Goal: Transaction & Acquisition: Download file/media

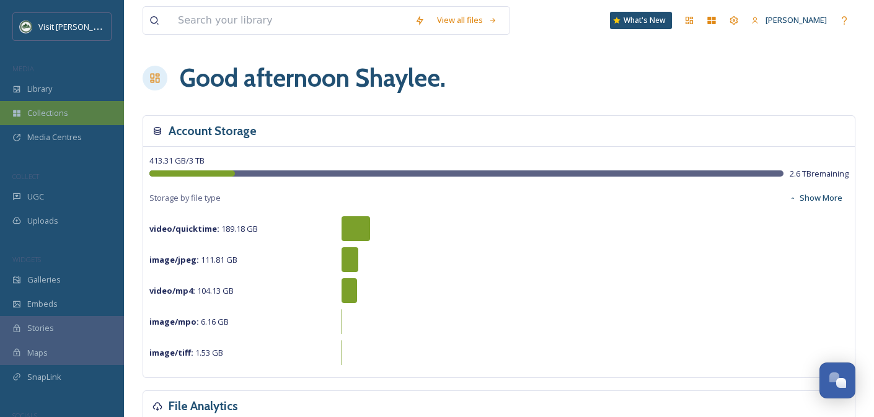
click at [60, 119] on div "Collections" at bounding box center [62, 113] width 124 height 24
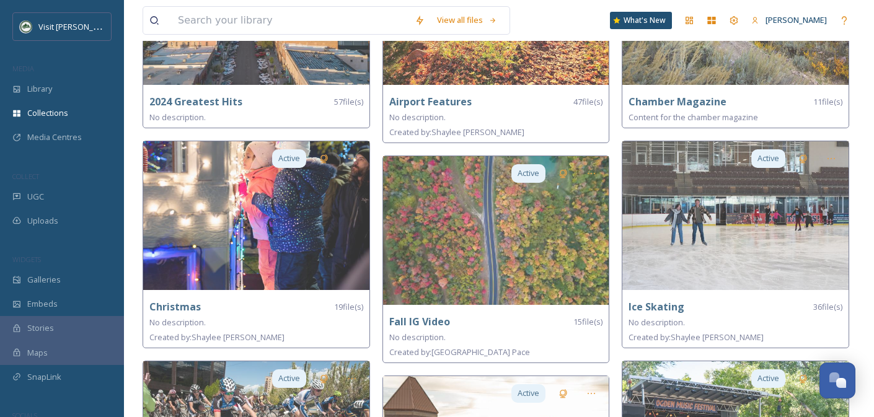
scroll to position [278, 0]
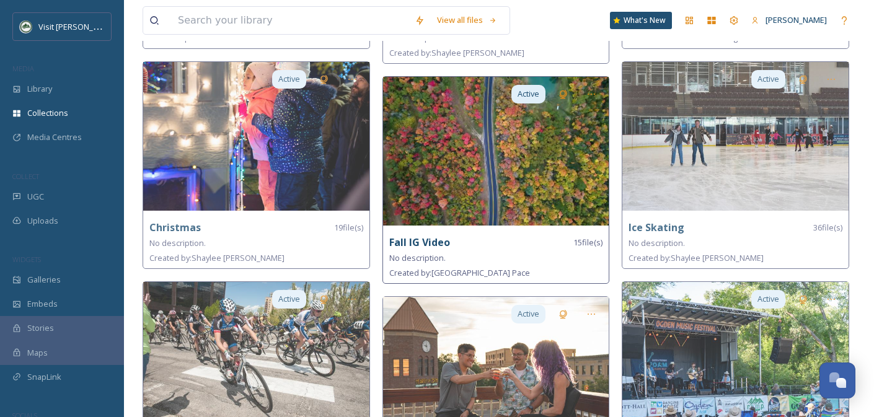
click at [568, 177] on img at bounding box center [496, 151] width 226 height 149
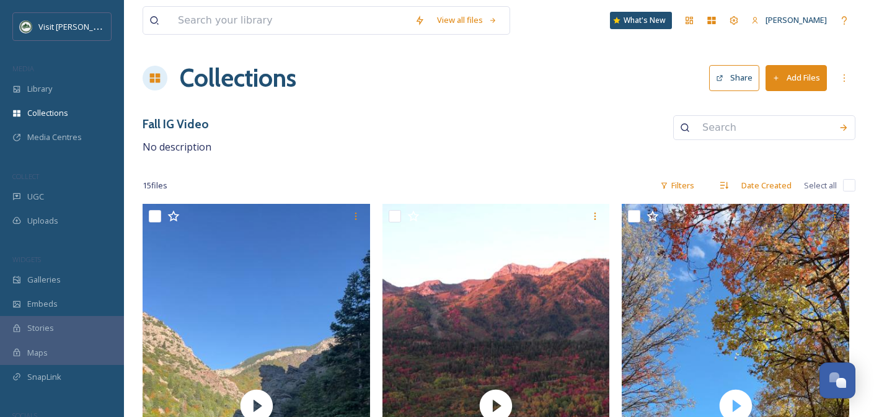
click at [849, 186] on input "checkbox" at bounding box center [849, 185] width 12 height 12
checkbox input "true"
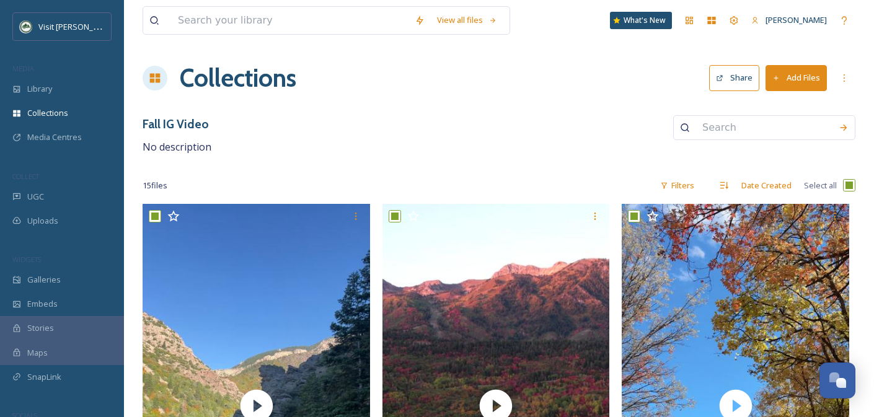
checkbox input "true"
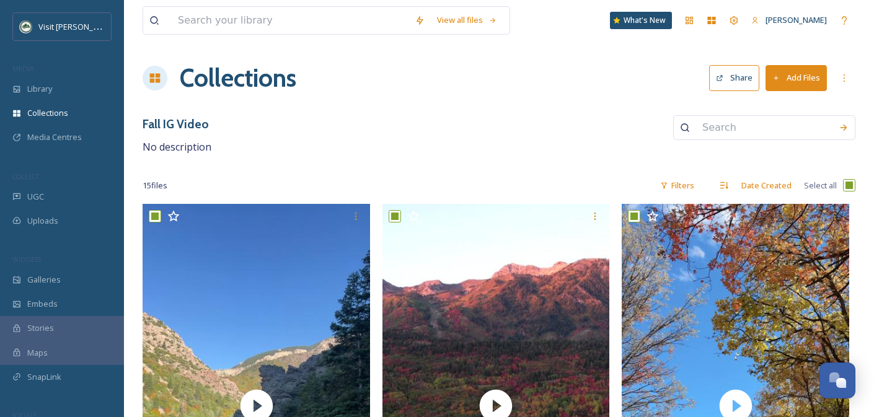
checkbox input "true"
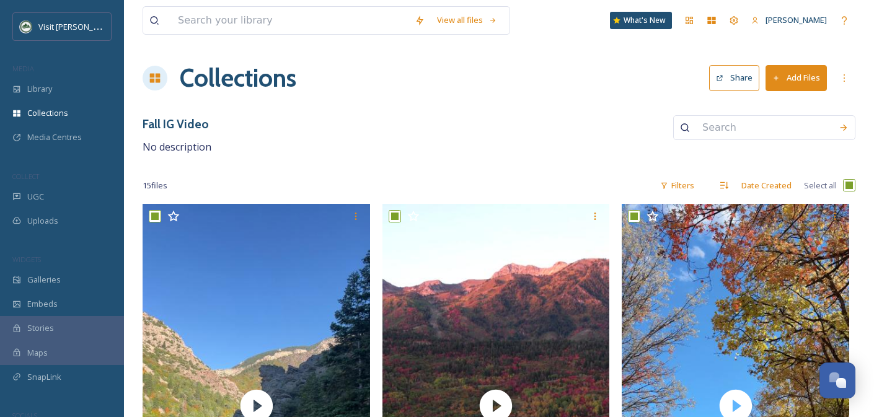
checkbox input "true"
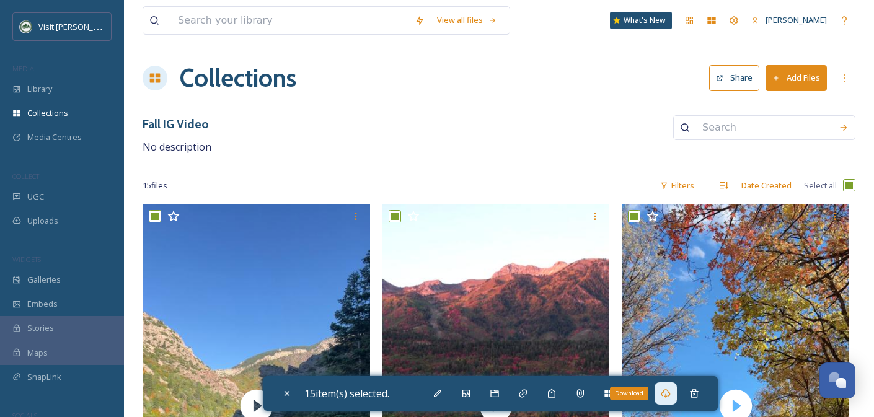
click at [670, 397] on icon at bounding box center [666, 393] width 9 height 9
click at [671, 397] on icon at bounding box center [666, 394] width 10 height 10
click at [387, 148] on div "Fall IG Video No description" at bounding box center [499, 135] width 713 height 40
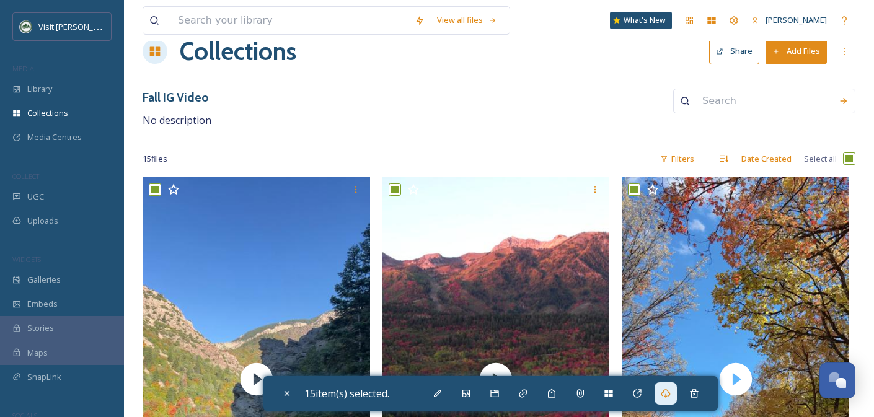
scroll to position [63, 0]
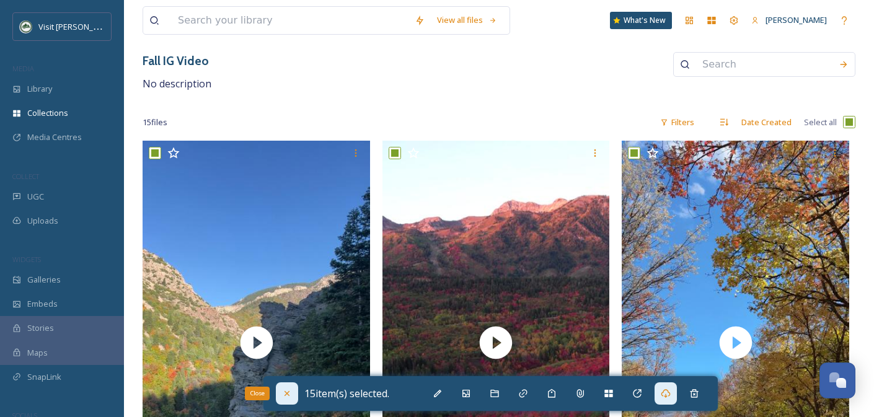
click at [283, 386] on div "Close" at bounding box center [287, 394] width 22 height 22
checkbox input "false"
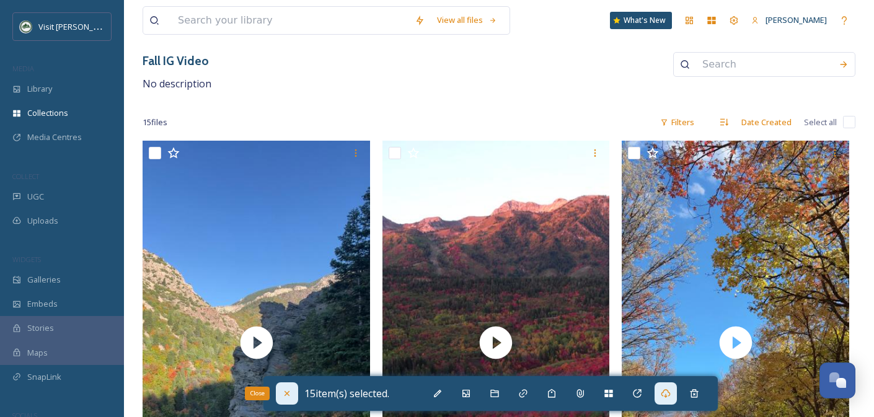
checkbox input "false"
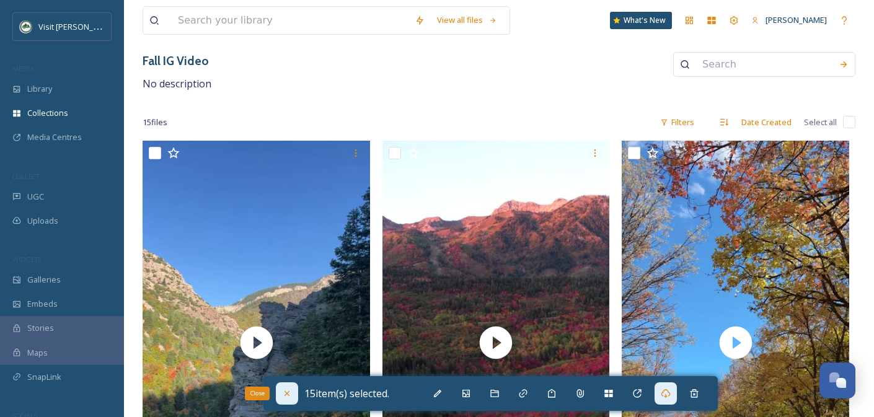
checkbox input "false"
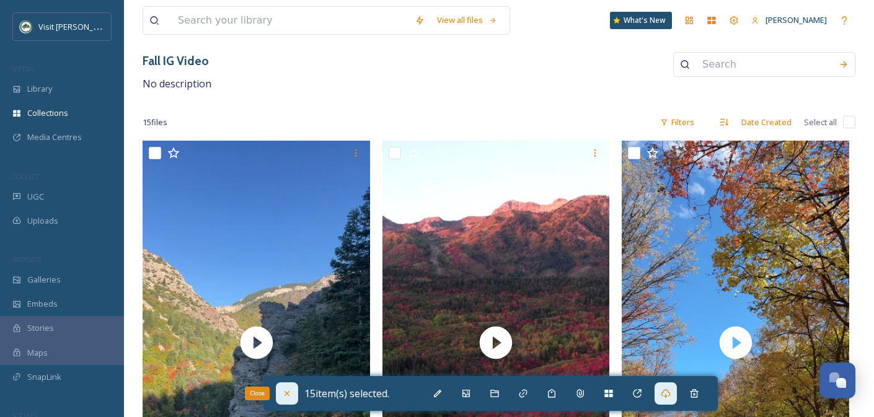
checkbox input "false"
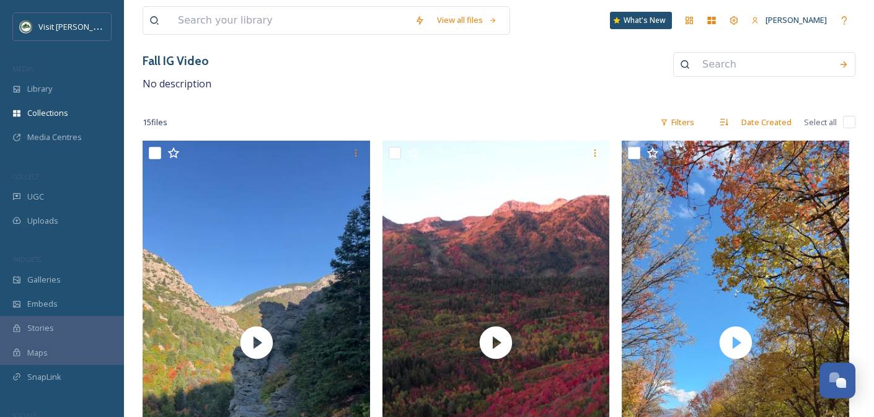
click at [851, 124] on input "checkbox" at bounding box center [849, 122] width 12 height 12
checkbox input "true"
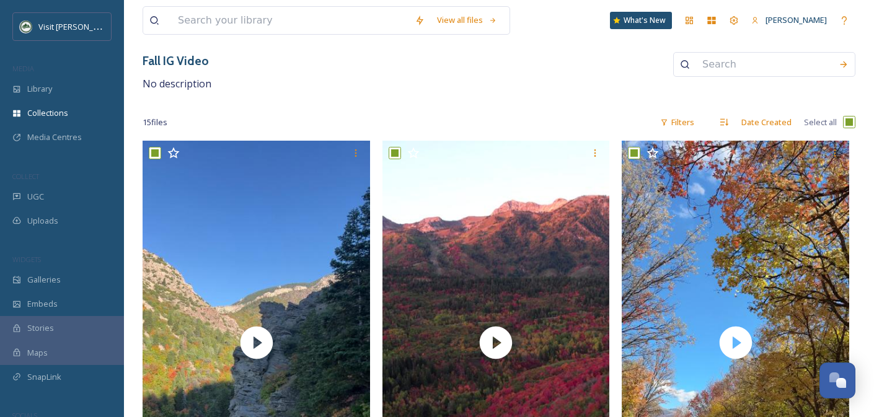
checkbox input "true"
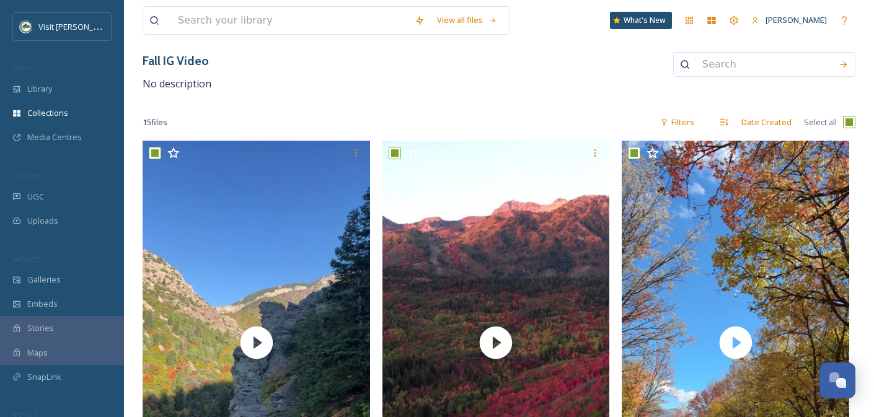
checkbox input "true"
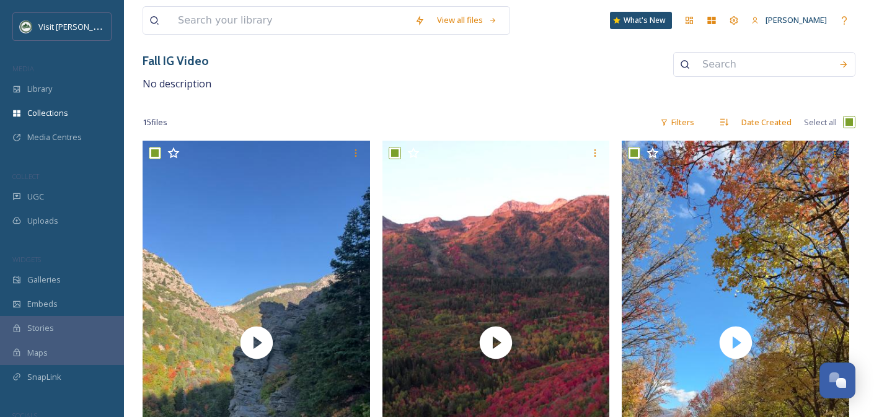
checkbox input "true"
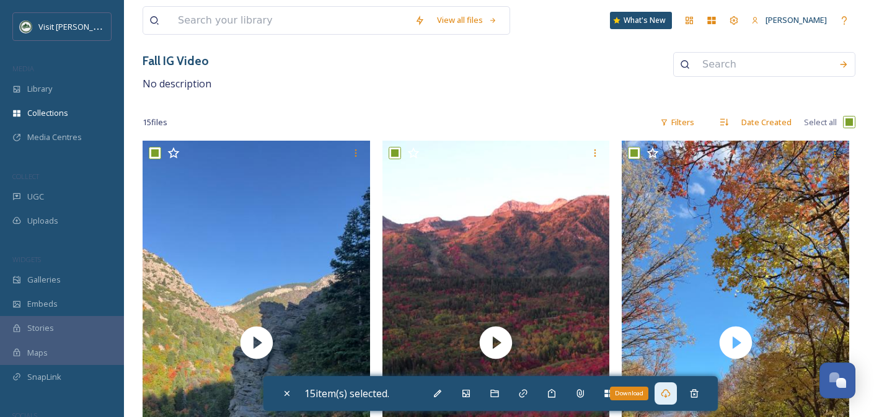
click at [665, 397] on icon at bounding box center [666, 394] width 10 height 10
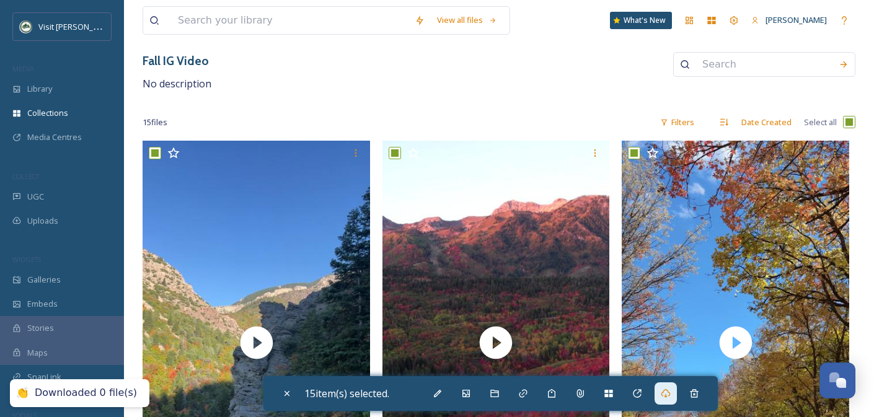
click at [380, 116] on div "15 file s Filters Date Created Select all" at bounding box center [499, 122] width 713 height 24
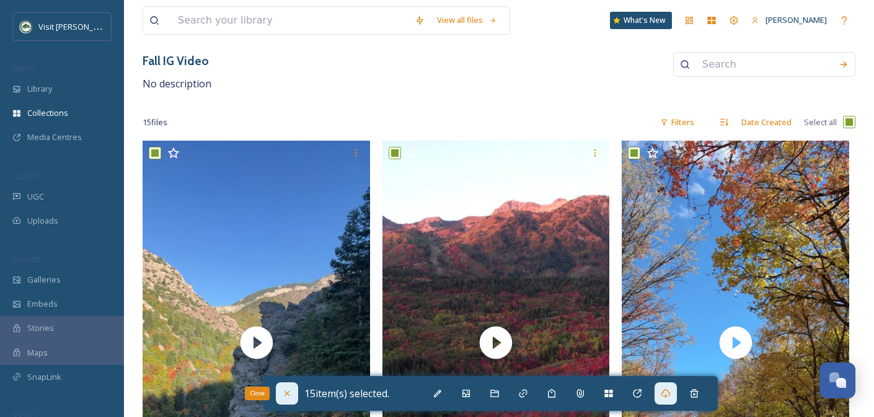
click at [284, 394] on icon at bounding box center [287, 394] width 10 height 10
checkbox input "false"
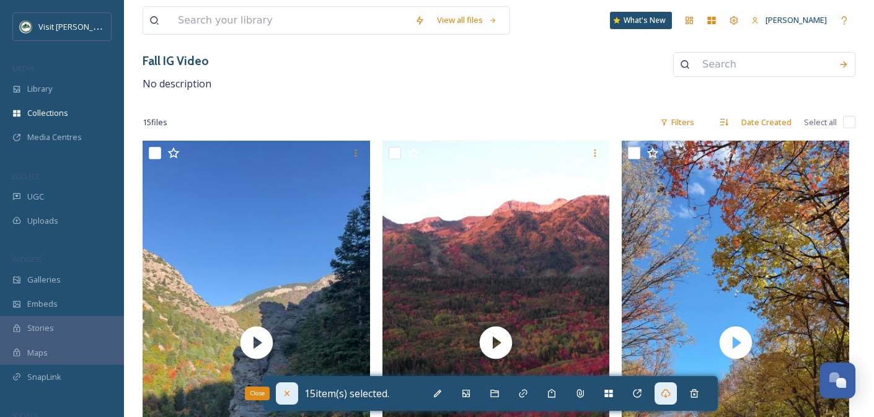
checkbox input "false"
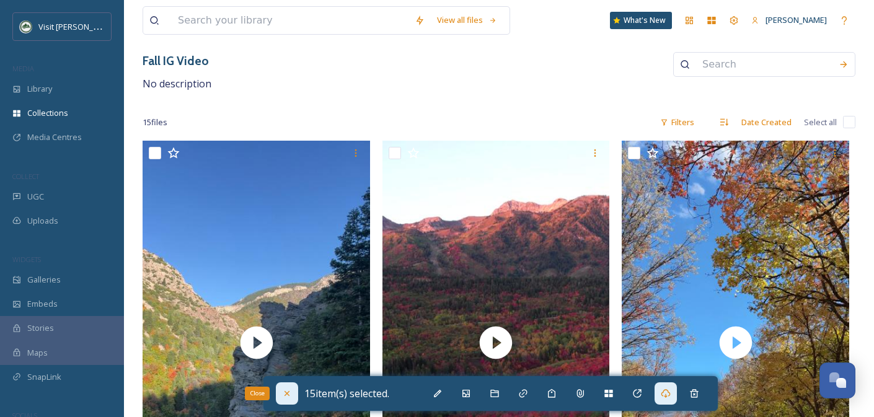
checkbox input "false"
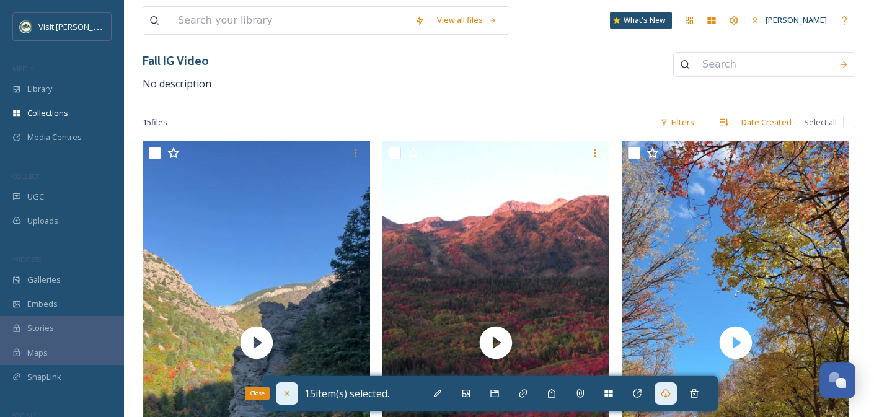
checkbox input "false"
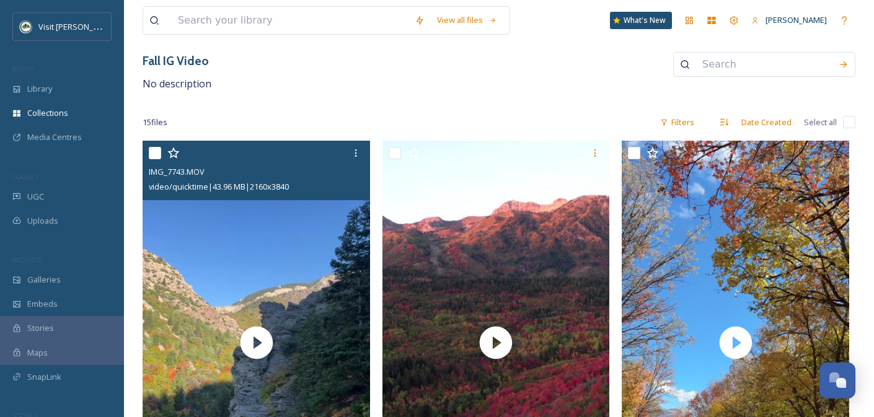
click at [158, 156] on input "checkbox" at bounding box center [155, 153] width 12 height 12
checkbox input "true"
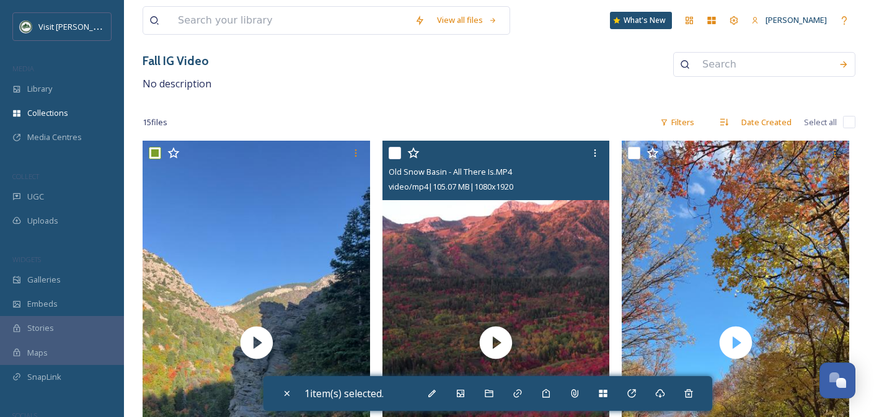
click at [392, 152] on input "checkbox" at bounding box center [395, 153] width 12 height 12
checkbox input "true"
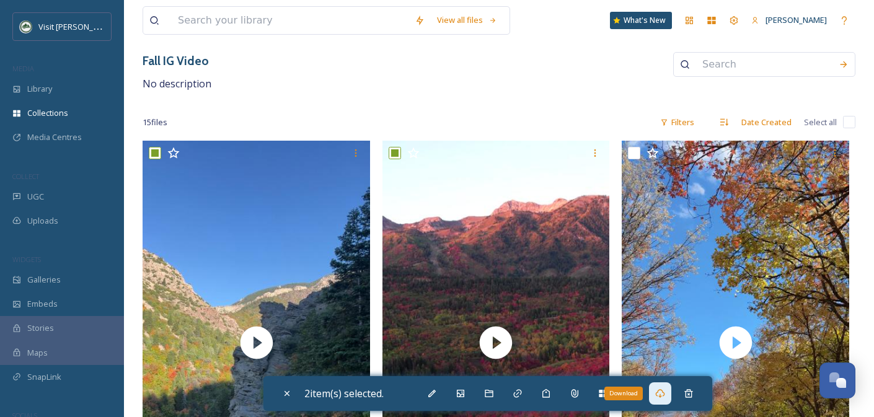
click at [672, 398] on div "Download" at bounding box center [660, 394] width 22 height 22
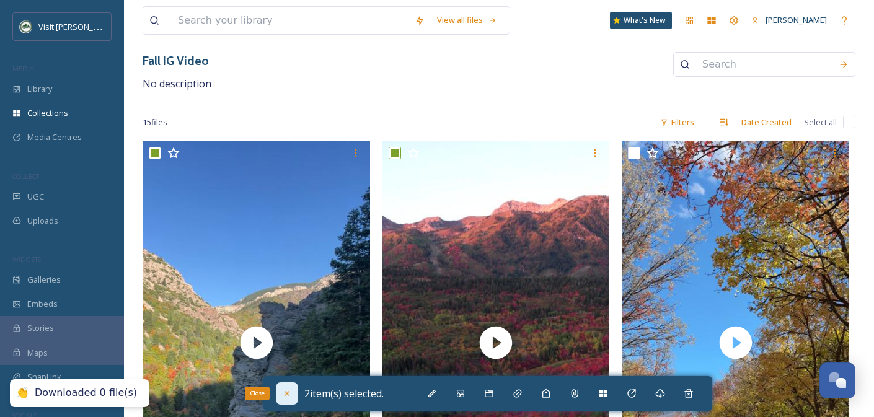
click at [293, 391] on div "Close" at bounding box center [287, 394] width 22 height 22
checkbox input "false"
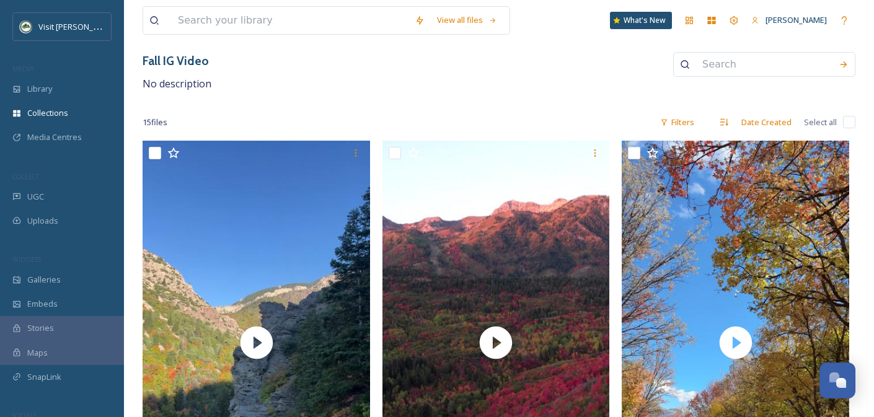
click at [347, 110] on div "15 file s Filters Date Created Select all" at bounding box center [499, 122] width 713 height 24
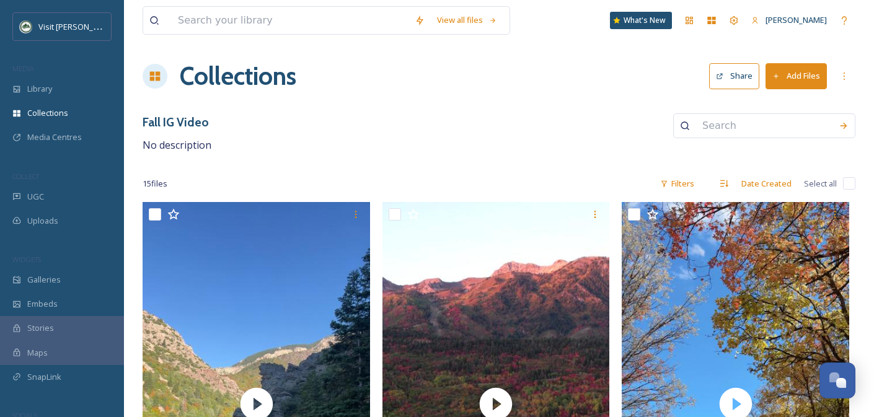
scroll to position [2, 0]
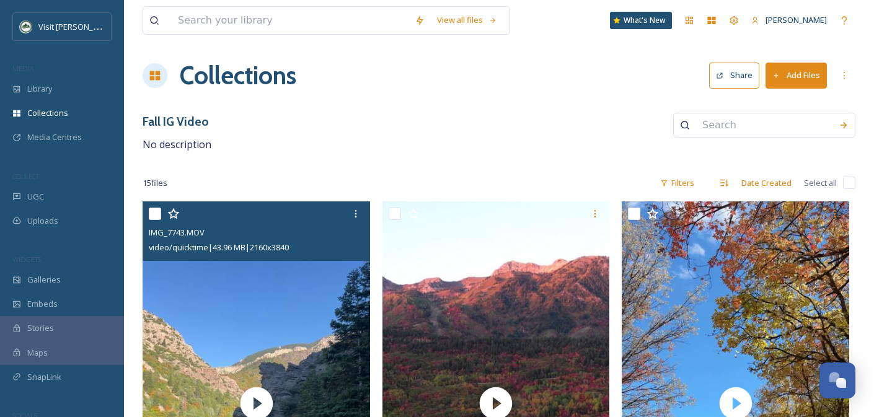
click at [153, 210] on input "checkbox" at bounding box center [155, 214] width 12 height 12
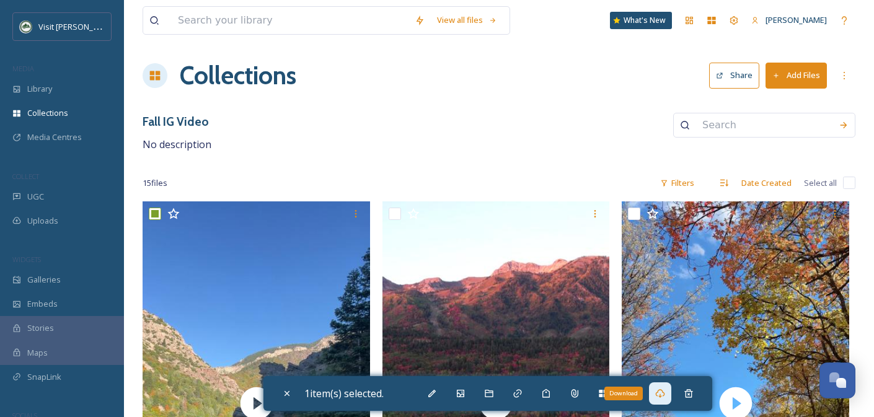
click at [655, 397] on div "Download" at bounding box center [660, 394] width 22 height 22
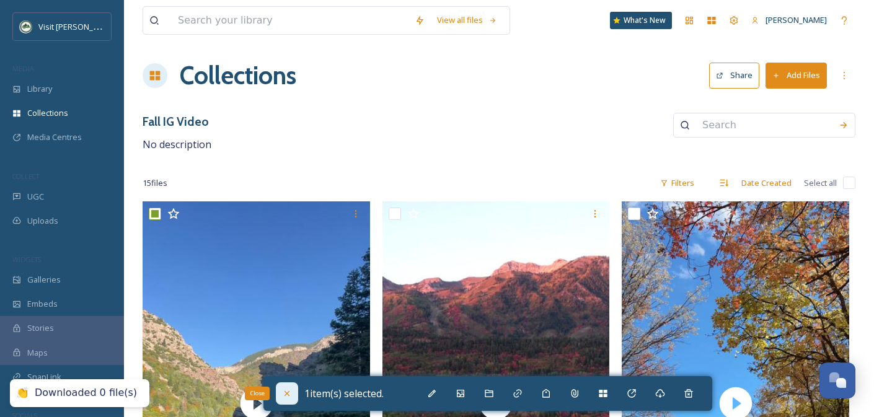
click at [290, 399] on div "Close" at bounding box center [287, 394] width 22 height 22
checkbox input "false"
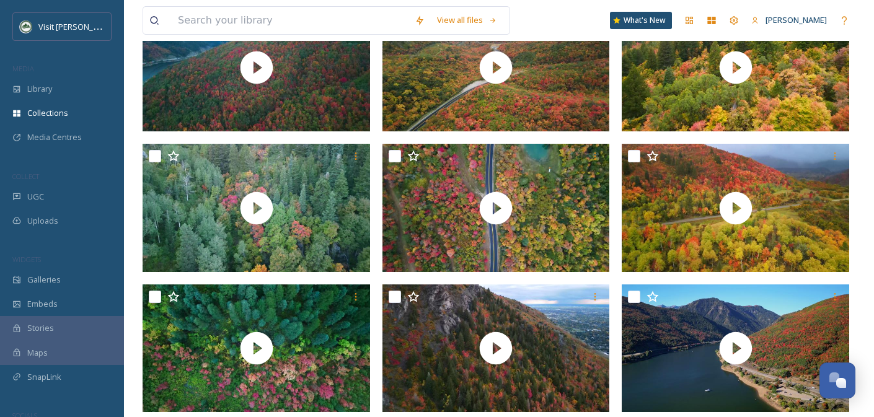
scroll to position [0, 0]
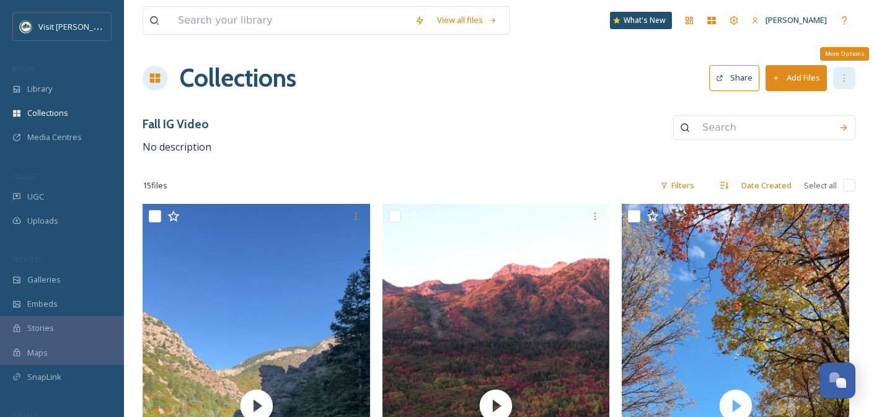
click at [841, 77] on icon at bounding box center [845, 78] width 10 height 10
click at [533, 149] on div "Fall IG Video No description" at bounding box center [499, 135] width 713 height 40
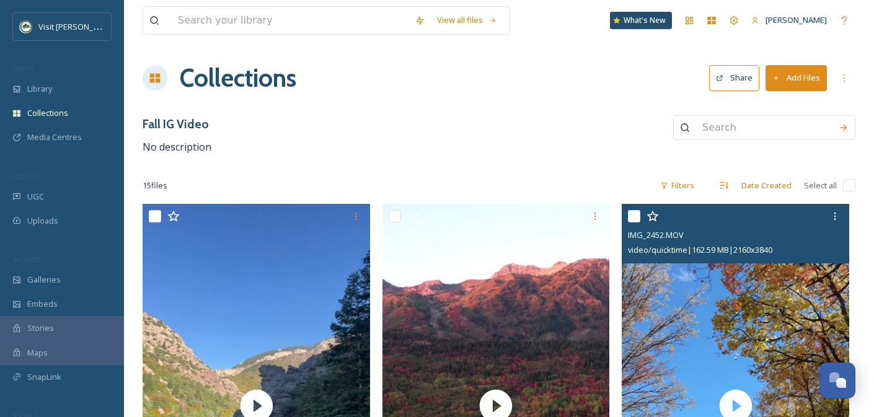
click at [633, 215] on input "checkbox" at bounding box center [634, 216] width 12 height 12
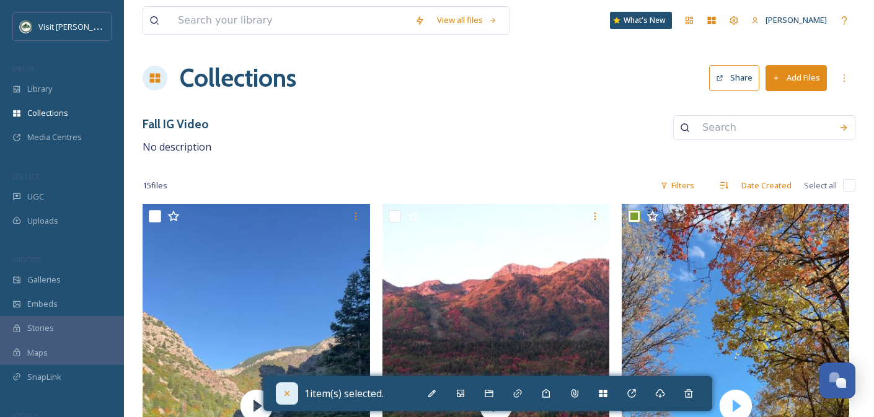
click at [290, 390] on icon at bounding box center [287, 394] width 10 height 10
checkbox input "false"
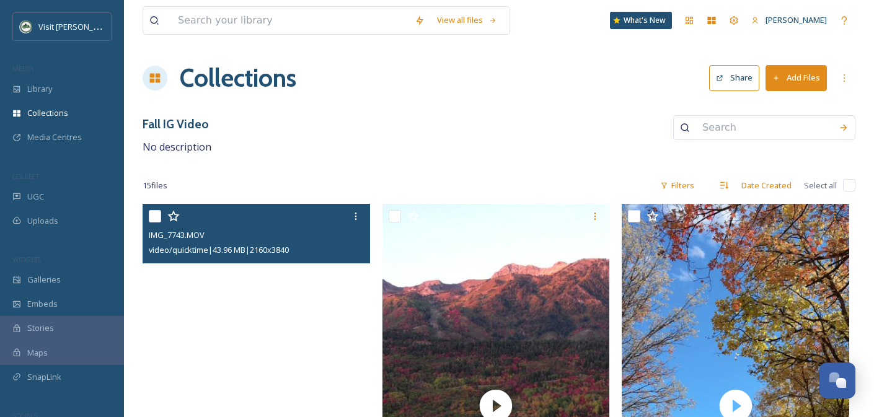
click at [303, 314] on video "IMG_7743.MOV" at bounding box center [257, 406] width 228 height 404
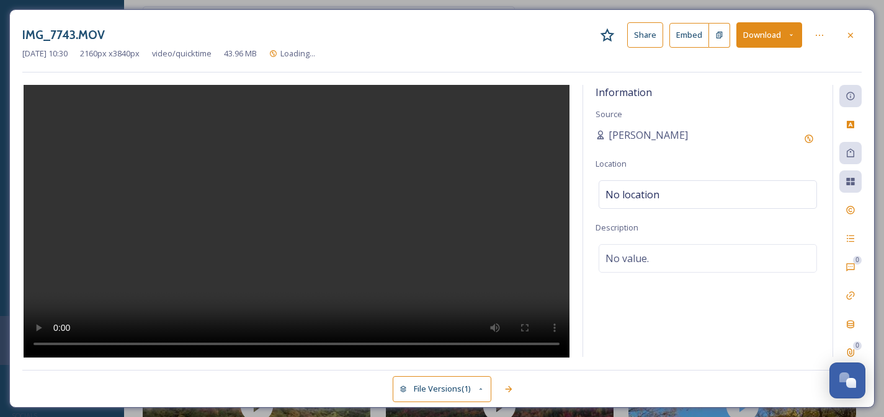
click at [768, 32] on button "Download" at bounding box center [769, 34] width 66 height 25
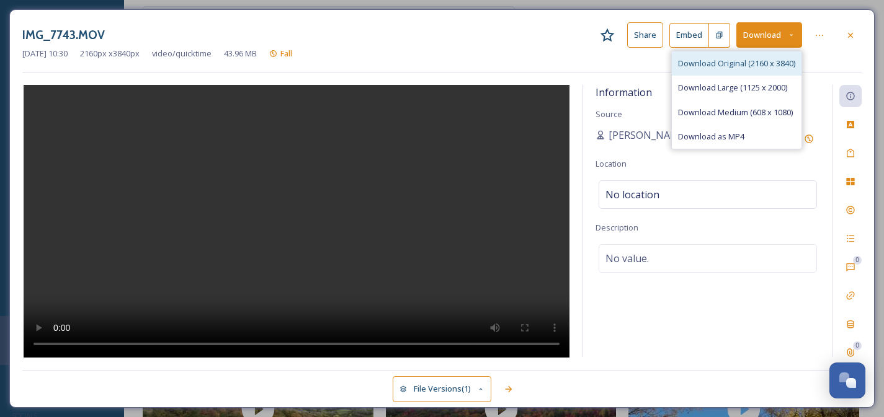
click at [756, 60] on span "Download Original (2160 x 3840)" at bounding box center [736, 64] width 117 height 12
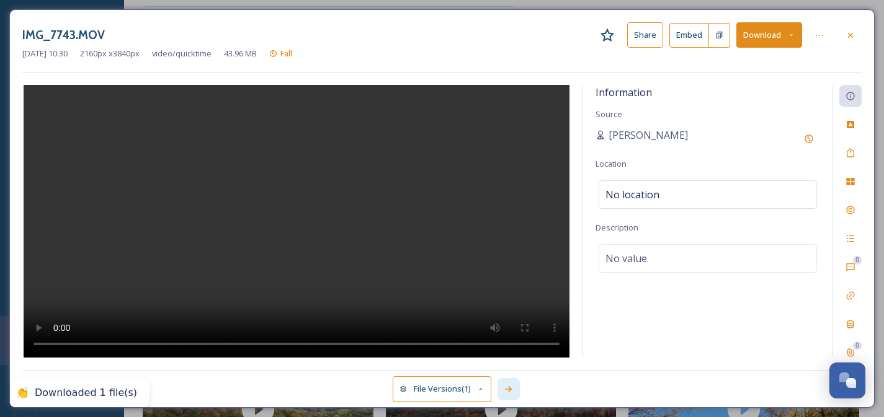
click at [510, 392] on icon at bounding box center [509, 389] width 10 height 10
click at [773, 33] on button "Download" at bounding box center [769, 34] width 66 height 25
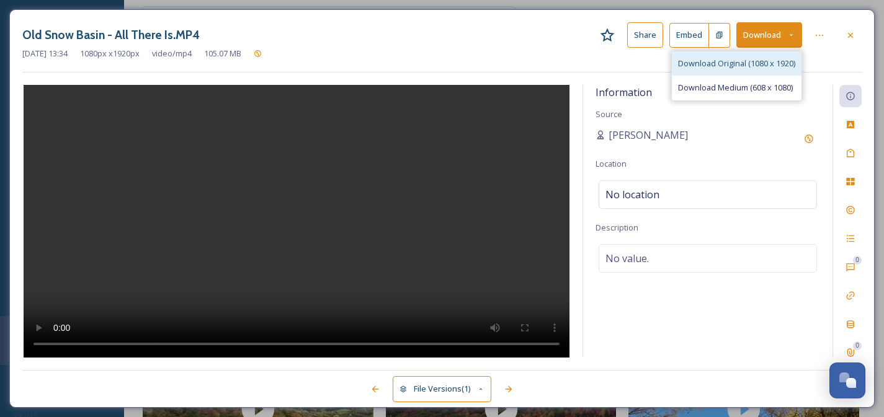
click at [766, 56] on div "Download Original (1080 x 1920)" at bounding box center [737, 63] width 130 height 24
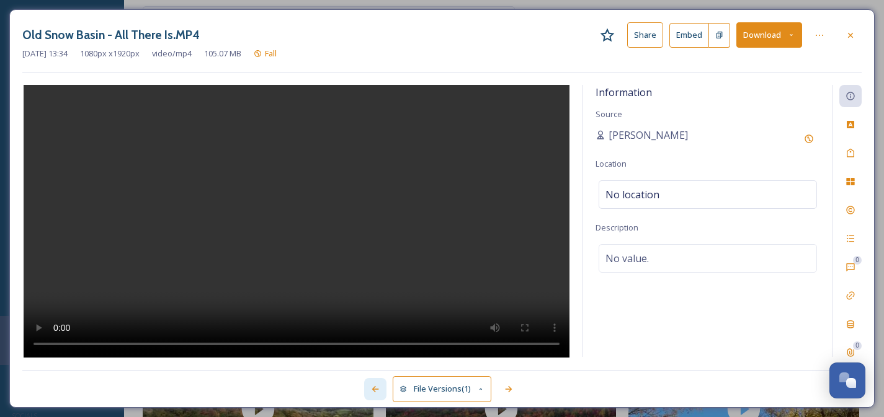
click at [371, 389] on icon at bounding box center [374, 389] width 7 height 6
click at [508, 389] on icon at bounding box center [508, 389] width 7 height 6
click at [517, 389] on div at bounding box center [508, 389] width 22 height 22
click at [760, 37] on button "Download" at bounding box center [769, 34] width 66 height 25
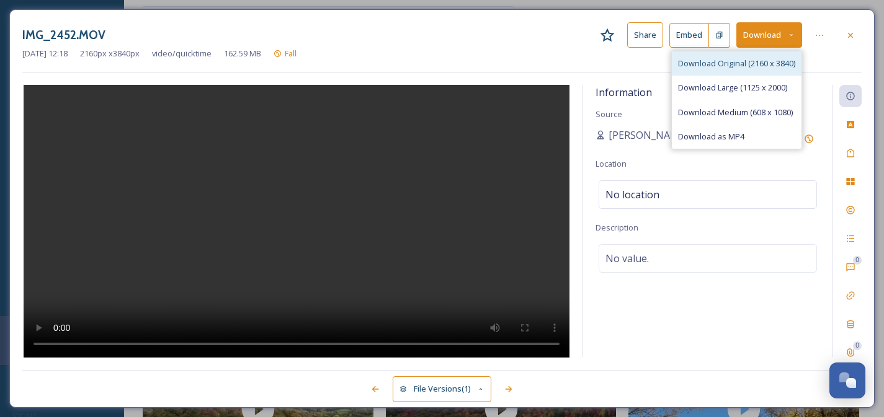
click at [757, 61] on span "Download Original (2160 x 3840)" at bounding box center [736, 64] width 117 height 12
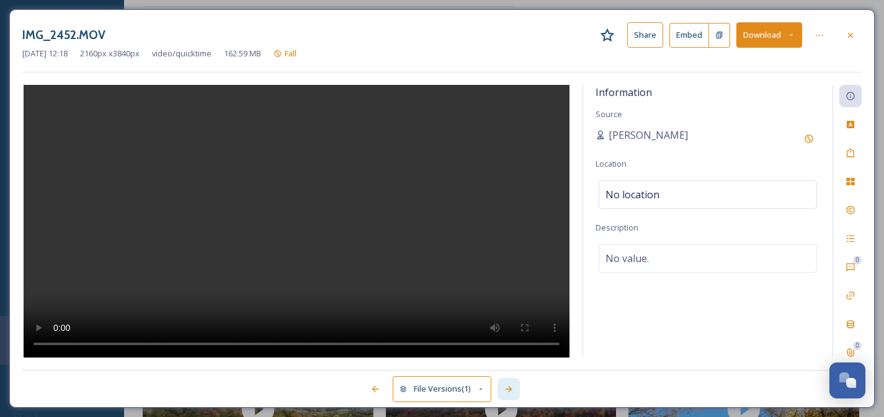
click at [510, 385] on icon at bounding box center [509, 389] width 10 height 10
click at [765, 39] on button "Download" at bounding box center [769, 34] width 66 height 25
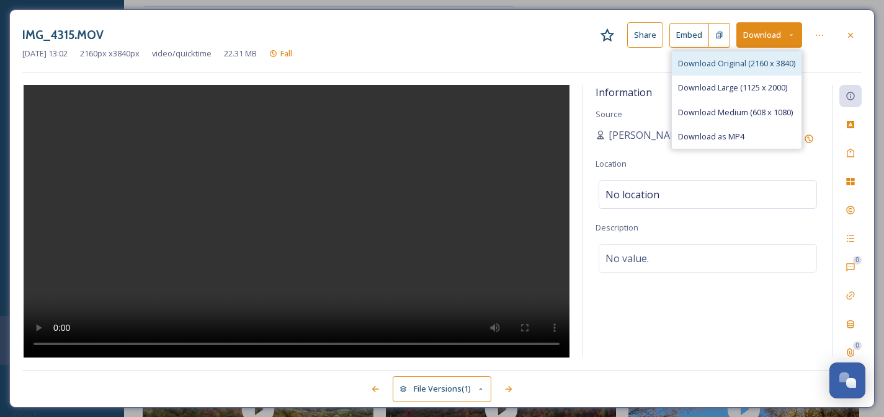
click at [711, 62] on span "Download Original (2160 x 3840)" at bounding box center [736, 64] width 117 height 12
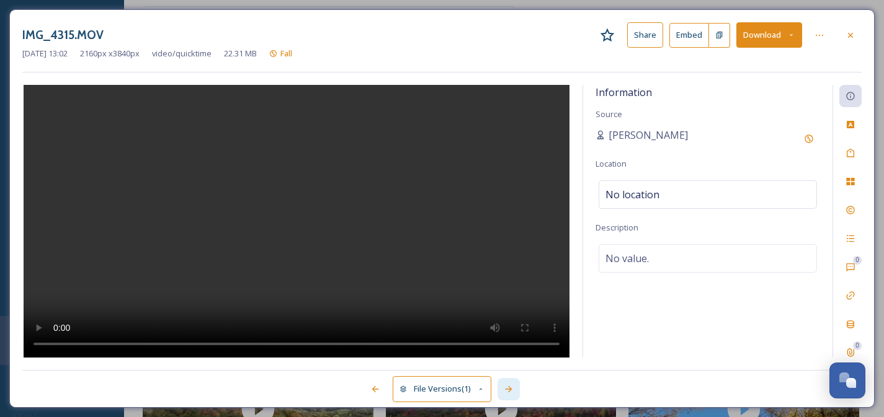
click at [515, 388] on div at bounding box center [508, 389] width 22 height 22
click at [760, 37] on button "Download" at bounding box center [769, 34] width 66 height 25
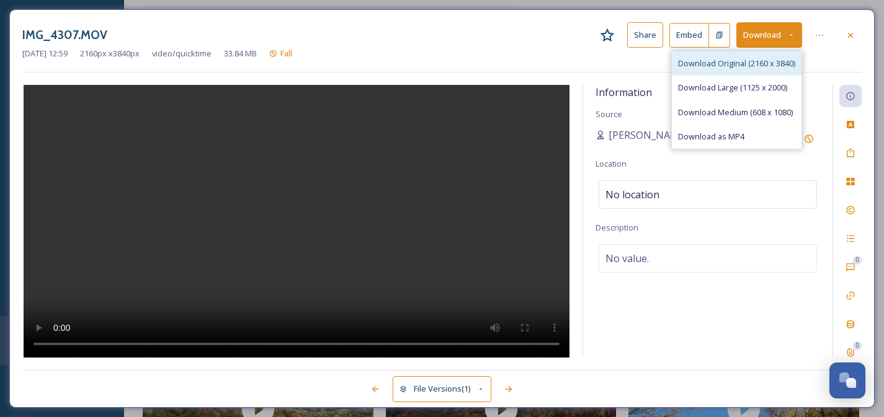
click at [736, 68] on span "Download Original (2160 x 3840)" at bounding box center [736, 64] width 117 height 12
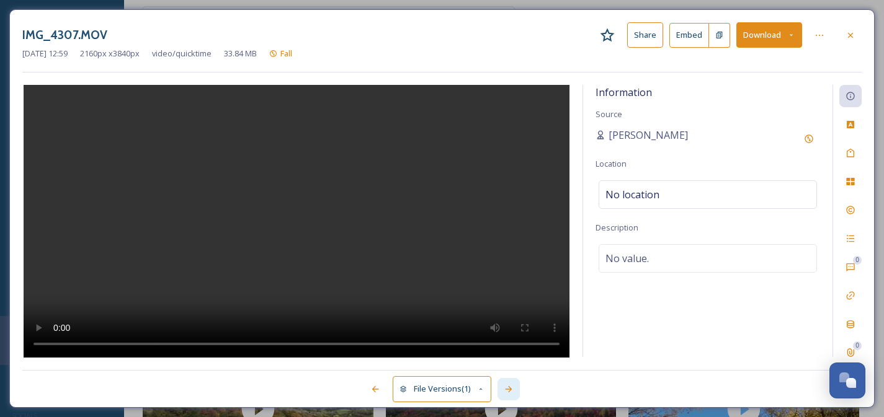
click at [514, 388] on div at bounding box center [508, 389] width 22 height 22
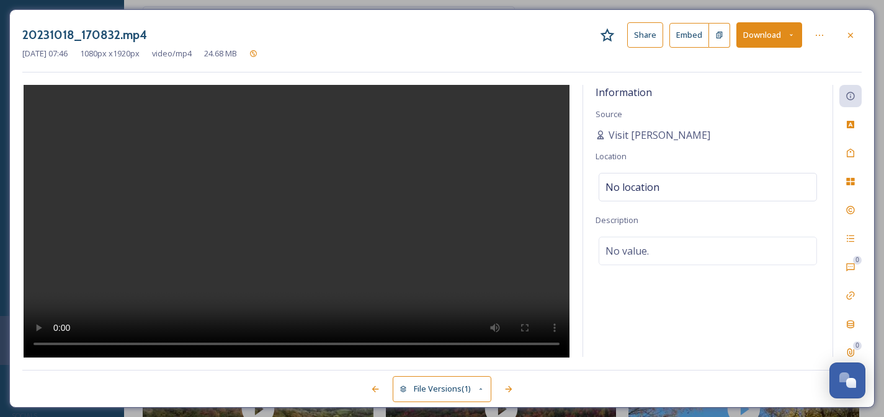
click at [778, 40] on button "Download" at bounding box center [769, 34] width 66 height 25
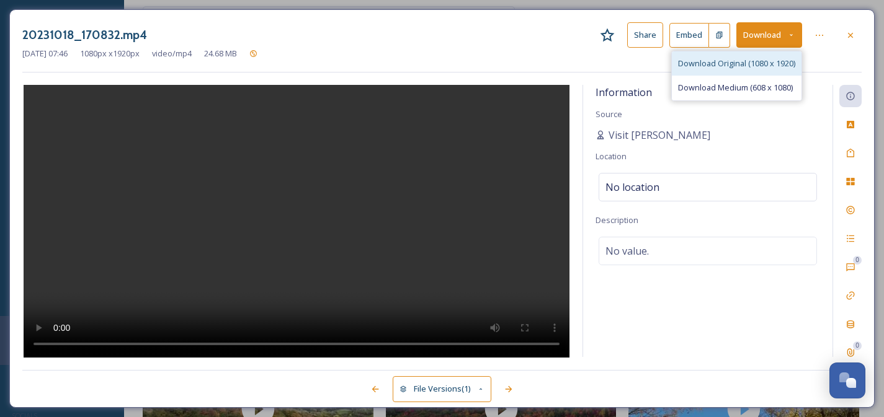
click at [763, 58] on span "Download Original (1080 x 1920)" at bounding box center [736, 64] width 117 height 12
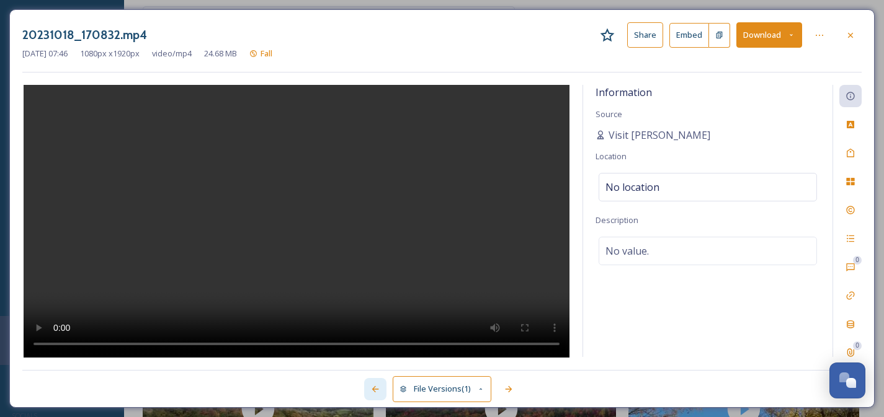
click at [370, 393] on icon at bounding box center [375, 389] width 10 height 10
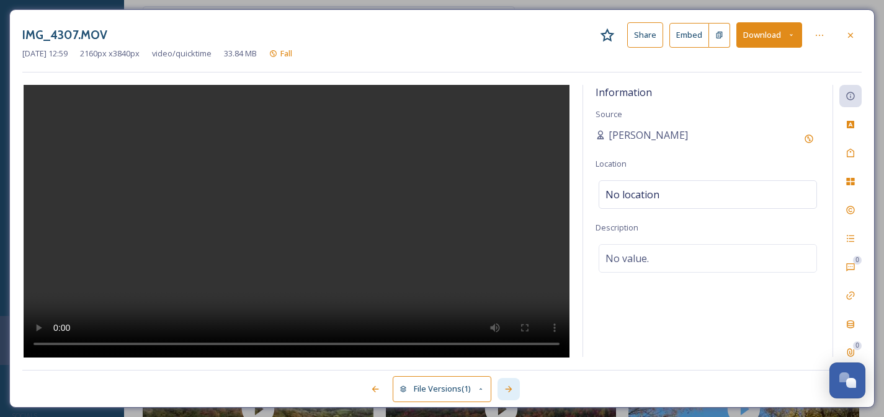
click at [513, 391] on icon at bounding box center [509, 389] width 10 height 10
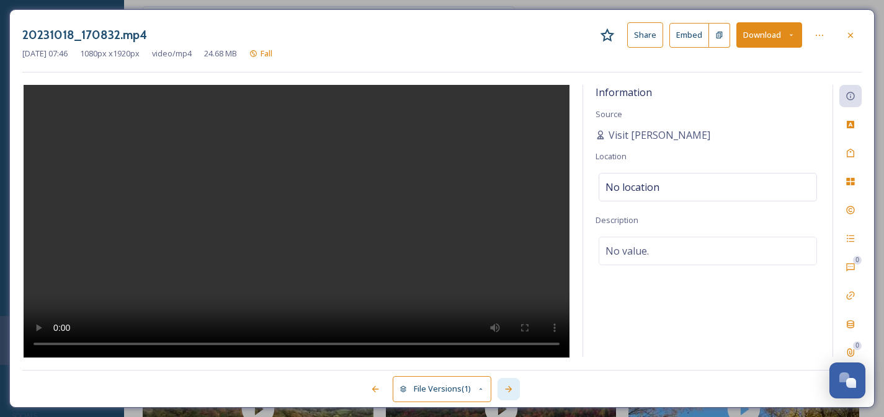
click at [512, 389] on icon at bounding box center [508, 389] width 7 height 6
click at [754, 37] on button "Download" at bounding box center [769, 34] width 66 height 25
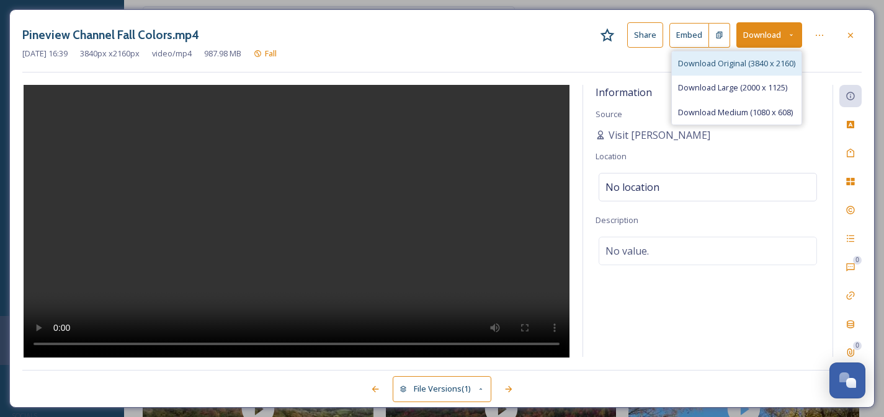
click at [733, 62] on span "Download Original (3840 x 2160)" at bounding box center [736, 64] width 117 height 12
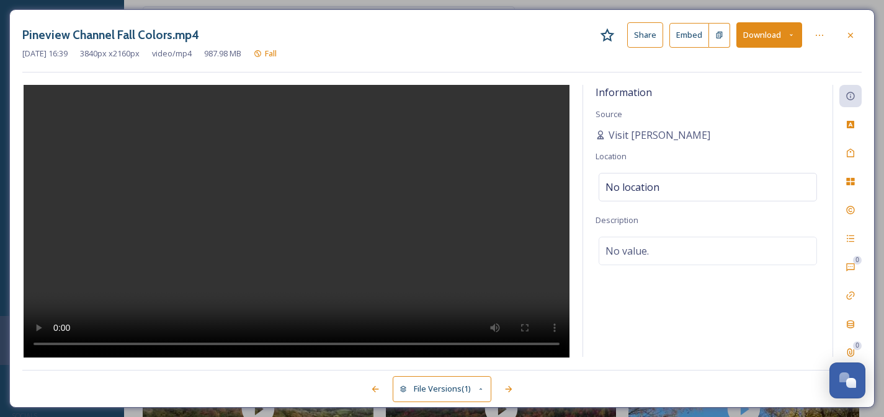
click at [497, 388] on div at bounding box center [676, 389] width 370 height 22
click at [504, 388] on icon at bounding box center [509, 389] width 10 height 10
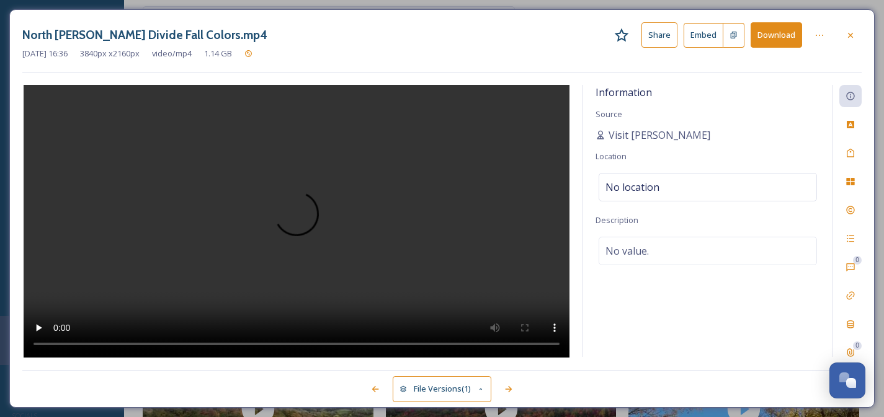
click at [760, 42] on button "Download" at bounding box center [775, 34] width 51 height 25
click at [768, 36] on button "Download" at bounding box center [775, 34] width 51 height 25
click at [556, 53] on div "[DATE] 16:36 3840 px x 2160 px video/mp4 1.14 GB Fall" at bounding box center [441, 54] width 839 height 12
click at [845, 42] on div at bounding box center [850, 35] width 22 height 22
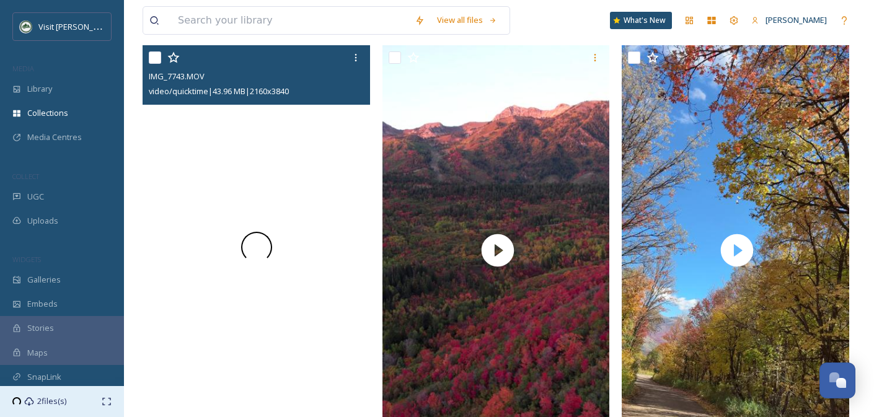
scroll to position [160, 0]
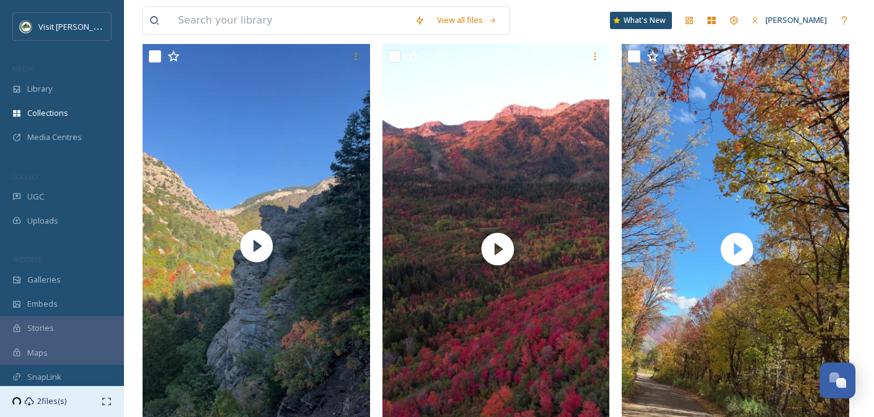
click at [43, 404] on span "2 files(s)" at bounding box center [51, 402] width 29 height 12
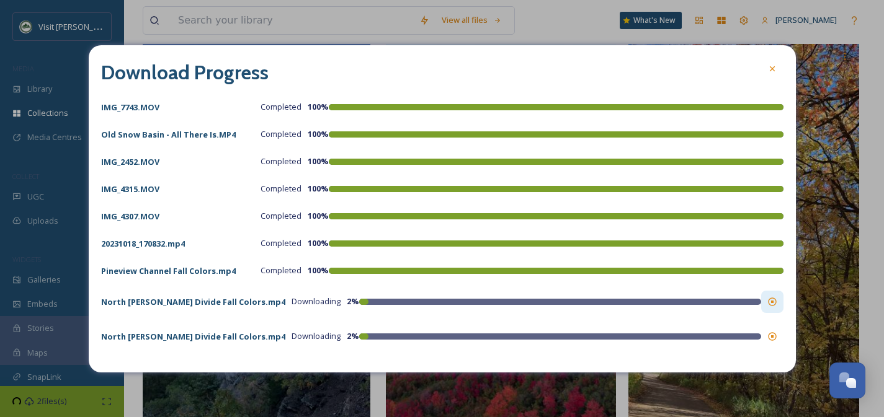
click at [774, 301] on icon at bounding box center [772, 302] width 10 height 10
click at [773, 300] on icon at bounding box center [772, 302] width 10 height 10
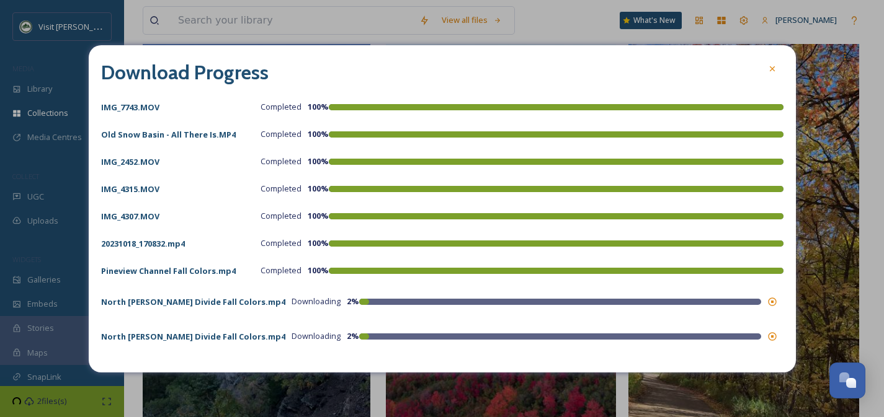
click at [774, 318] on div "Download Progress IMG_7743.MOV Completed 100 % Old Snow Basin - All There Is.MP…" at bounding box center [442, 208] width 707 height 327
click at [774, 299] on icon at bounding box center [772, 302] width 10 height 10
click at [774, 301] on icon at bounding box center [772, 302] width 10 height 10
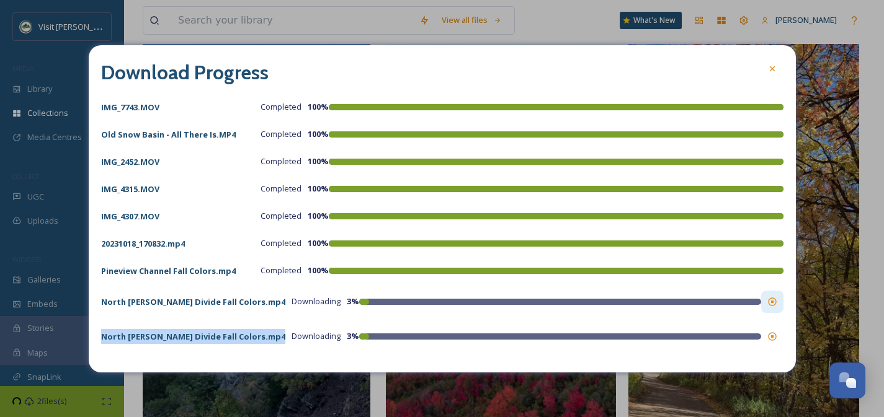
click at [774, 301] on icon at bounding box center [772, 302] width 10 height 10
click at [773, 297] on icon at bounding box center [772, 302] width 10 height 10
click at [774, 304] on icon at bounding box center [772, 302] width 8 height 8
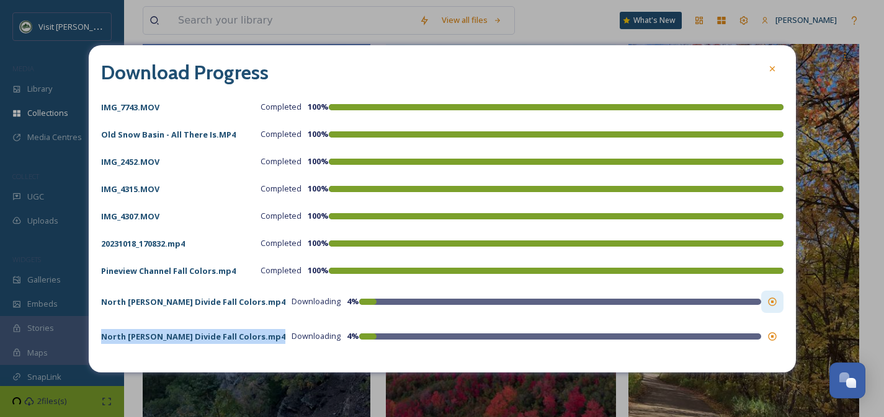
click at [774, 304] on icon at bounding box center [772, 302] width 8 height 8
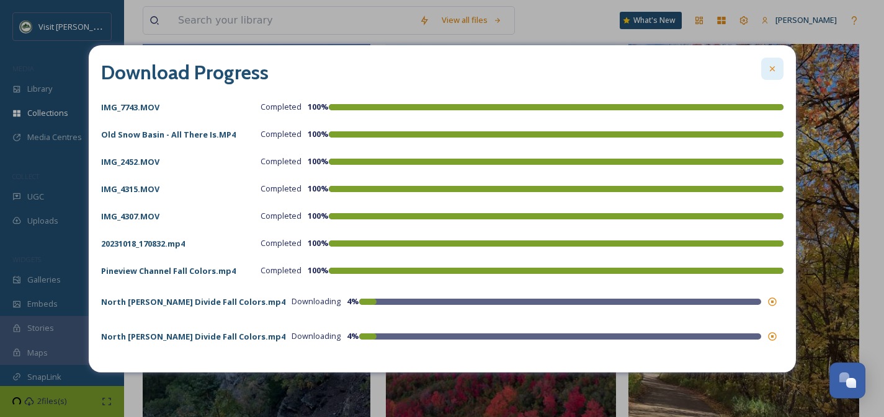
click at [778, 70] on div at bounding box center [772, 69] width 22 height 22
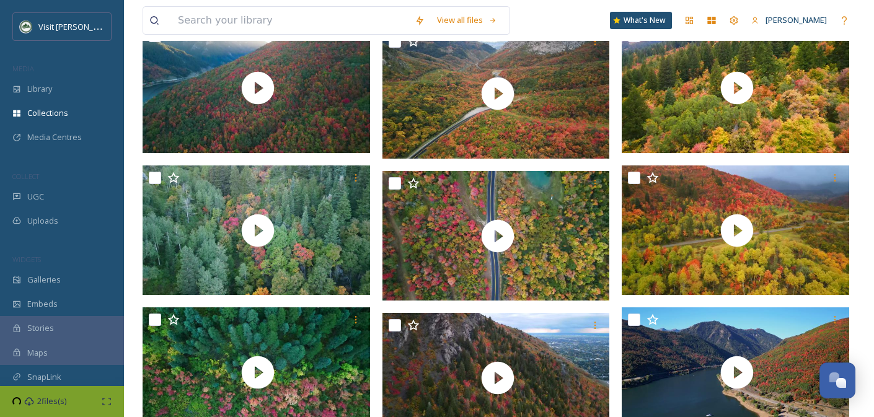
scroll to position [1051, 0]
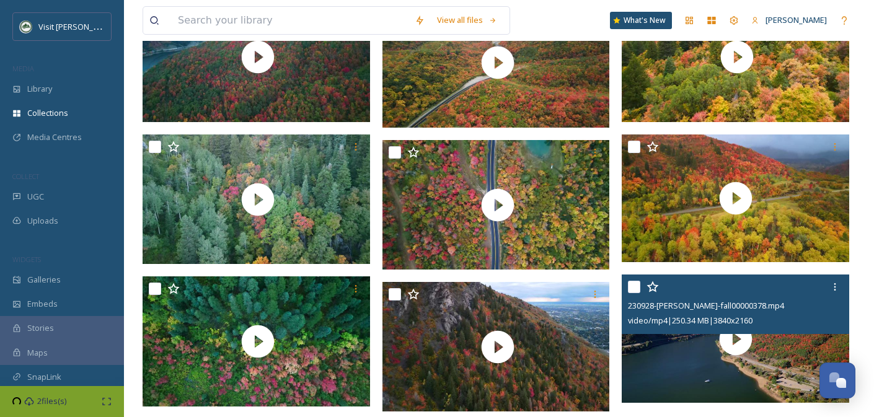
click at [634, 284] on input "checkbox" at bounding box center [634, 287] width 12 height 12
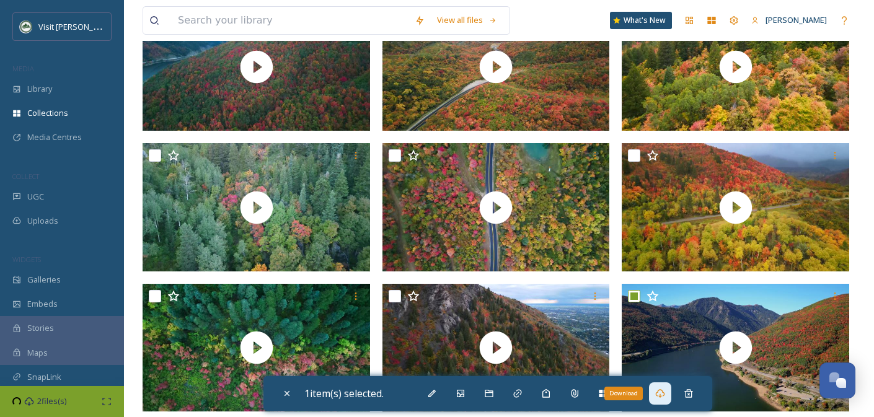
click at [665, 393] on icon at bounding box center [660, 394] width 10 height 10
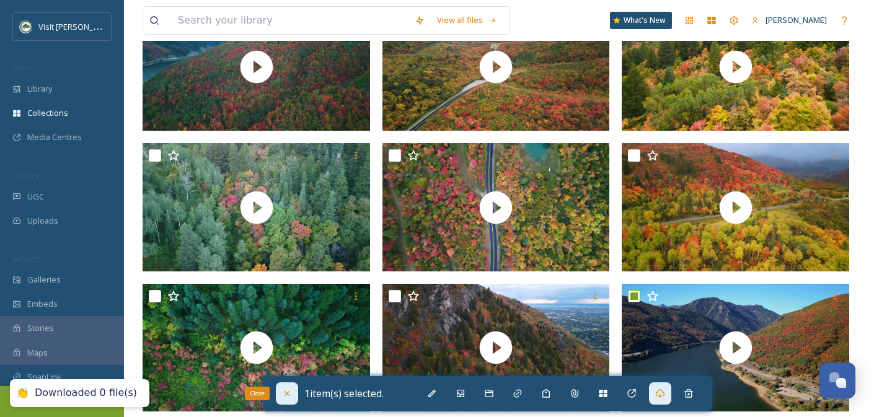
click at [294, 398] on div "Close" at bounding box center [287, 394] width 22 height 22
checkbox input "false"
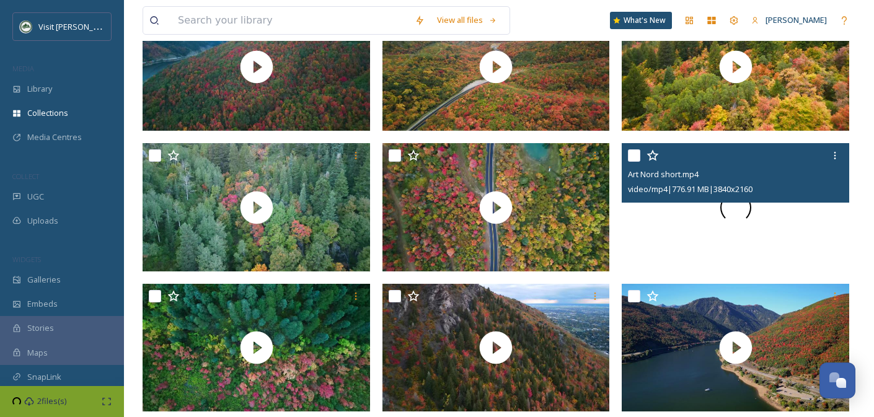
click at [670, 245] on div at bounding box center [736, 207] width 228 height 128
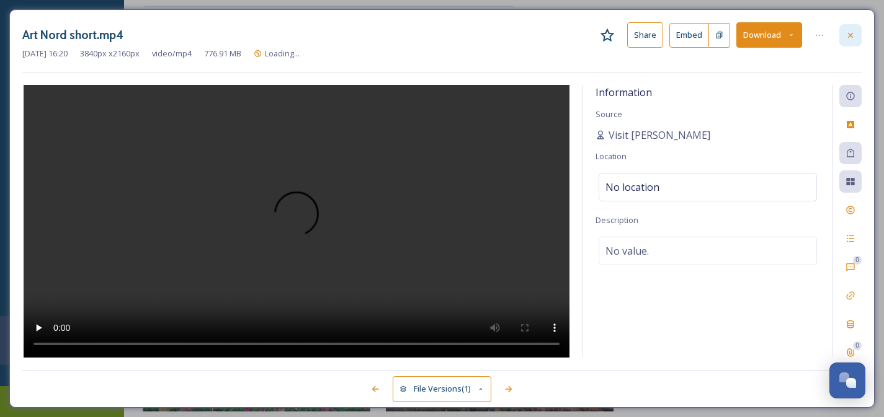
click at [855, 38] on icon at bounding box center [850, 35] width 10 height 10
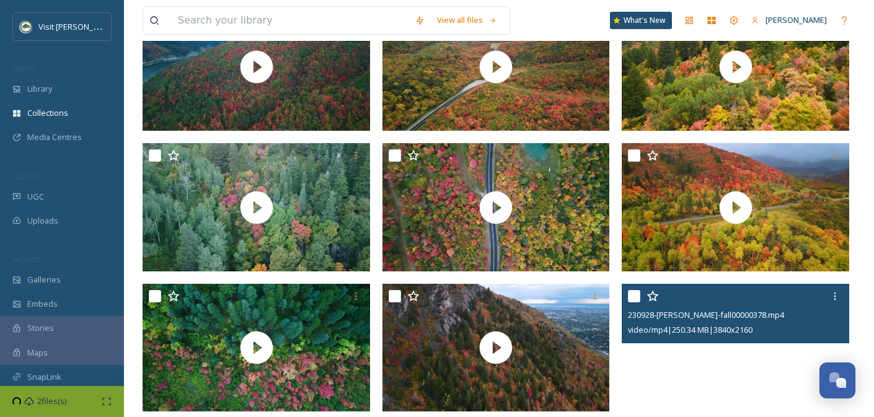
click at [662, 360] on video "230928-wolf-creel-fall00000378.mp4" at bounding box center [736, 348] width 228 height 128
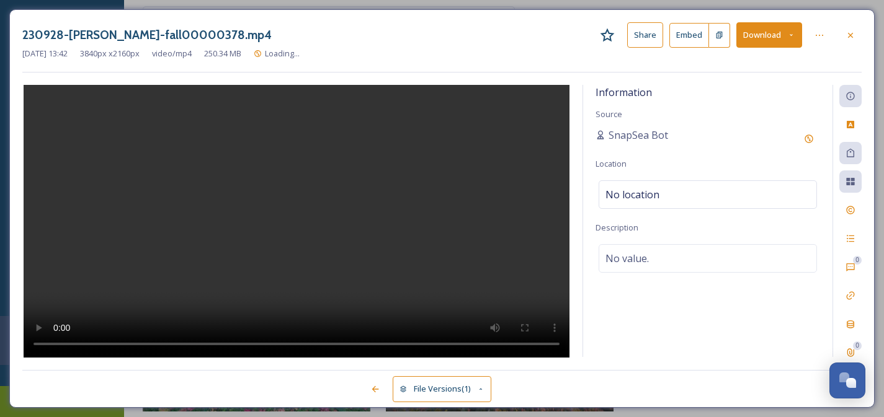
click at [756, 32] on button "Download" at bounding box center [769, 34] width 66 height 25
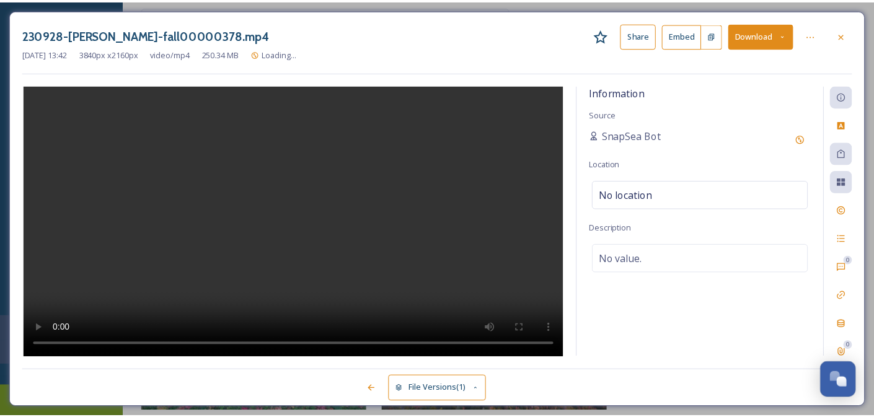
scroll to position [1046, 0]
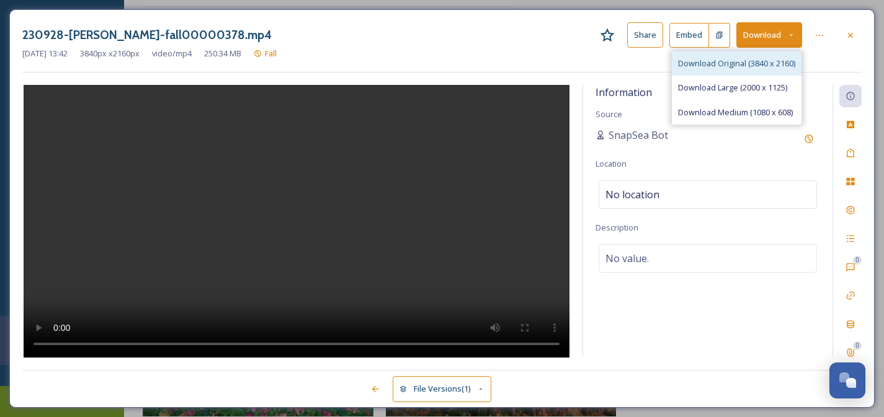
click at [738, 60] on span "Download Original (3840 x 2160)" at bounding box center [736, 64] width 117 height 12
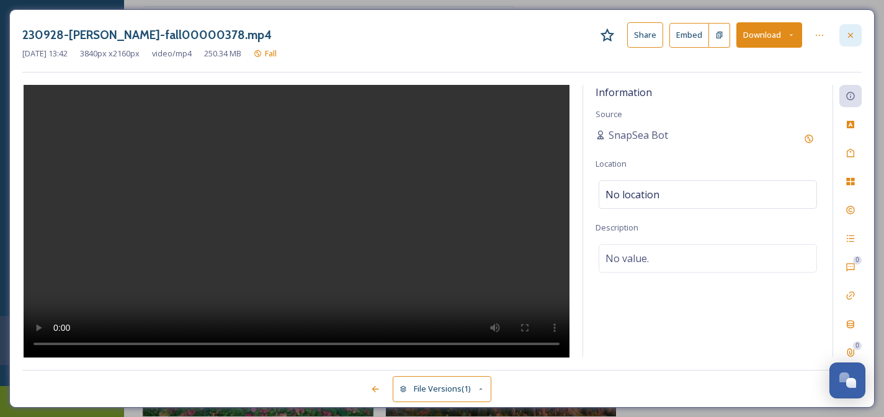
click at [856, 33] on div at bounding box center [850, 35] width 22 height 22
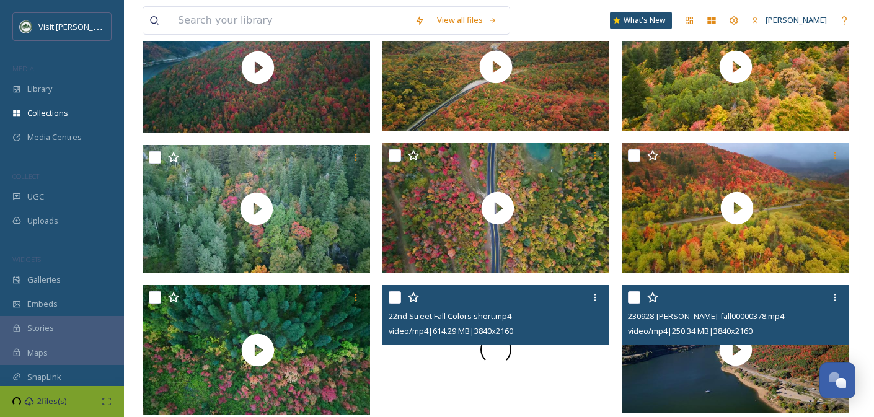
click at [445, 375] on div at bounding box center [497, 349] width 228 height 128
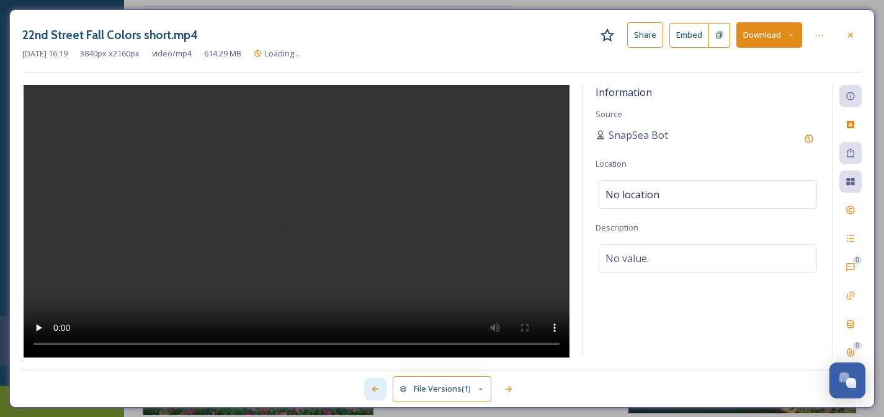
click at [373, 386] on icon at bounding box center [375, 389] width 10 height 10
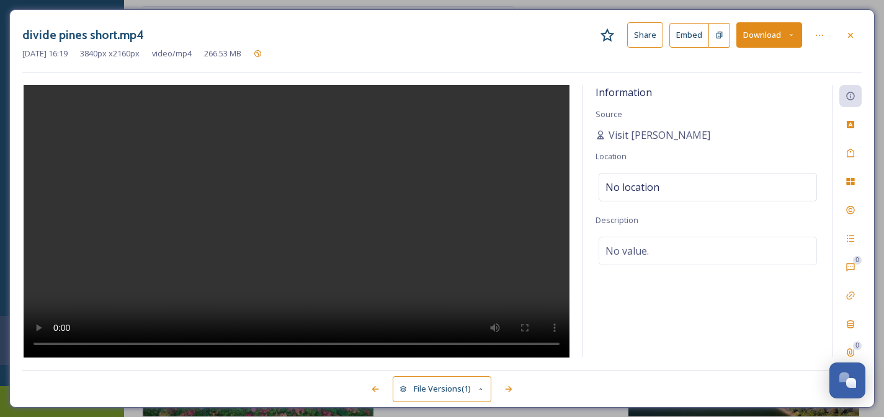
click at [752, 37] on button "Download" at bounding box center [769, 34] width 66 height 25
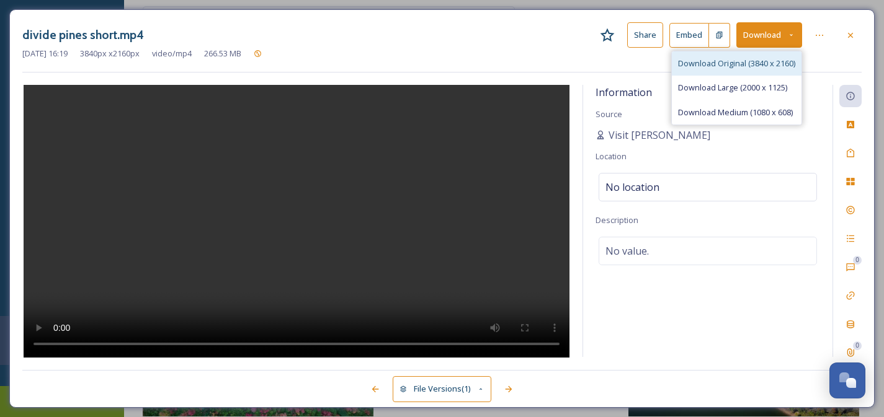
click at [732, 62] on span "Download Original (3840 x 2160)" at bounding box center [736, 64] width 117 height 12
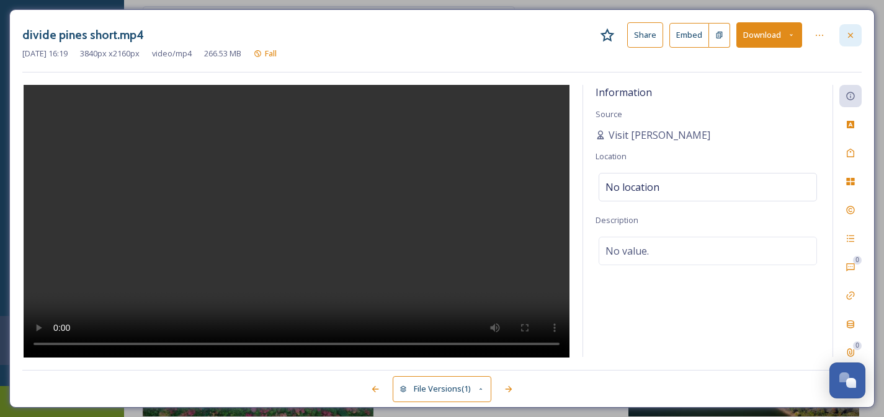
click at [856, 40] on div at bounding box center [850, 35] width 22 height 22
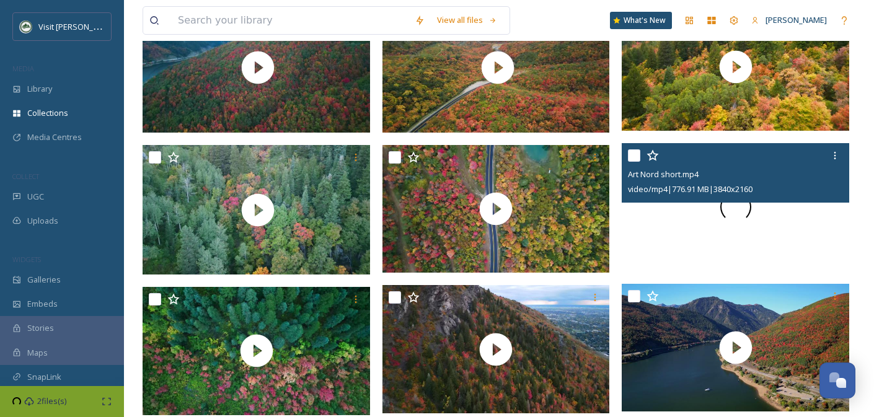
click at [679, 245] on div at bounding box center [736, 207] width 228 height 128
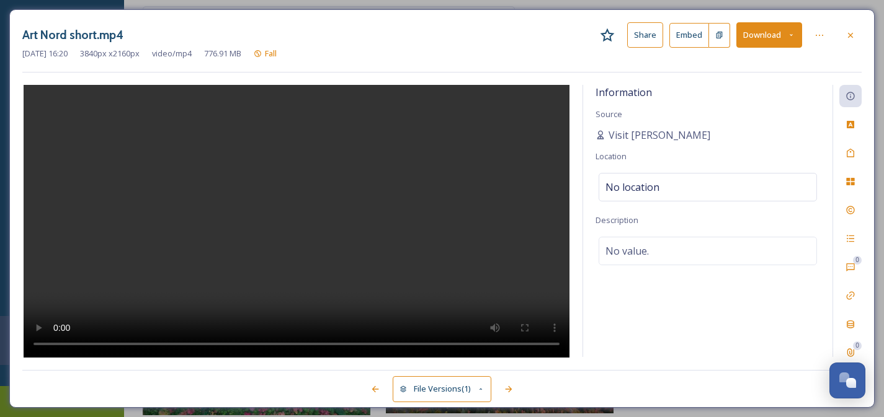
click at [753, 42] on button "Download" at bounding box center [769, 34] width 66 height 25
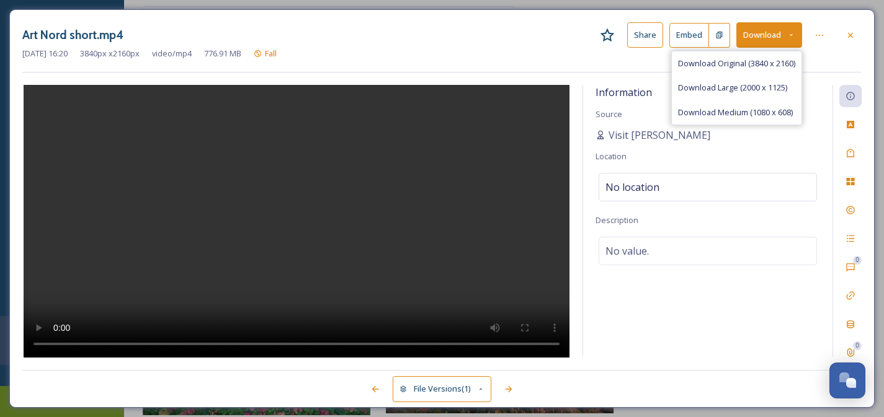
click at [857, 36] on div at bounding box center [850, 35] width 22 height 22
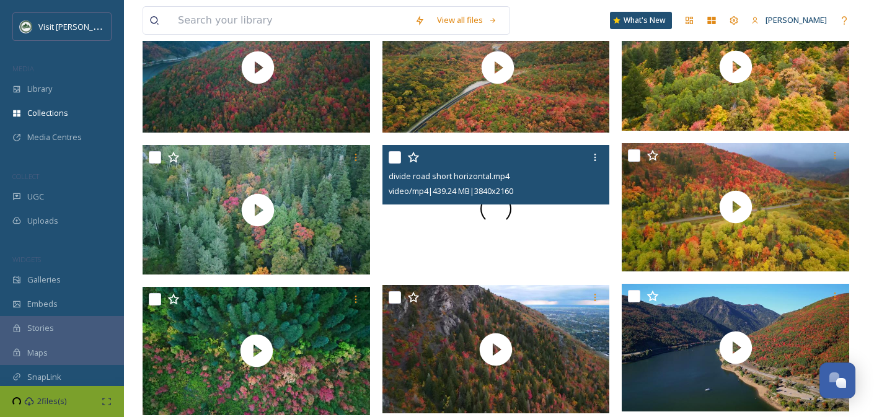
click at [584, 233] on div at bounding box center [497, 209] width 228 height 128
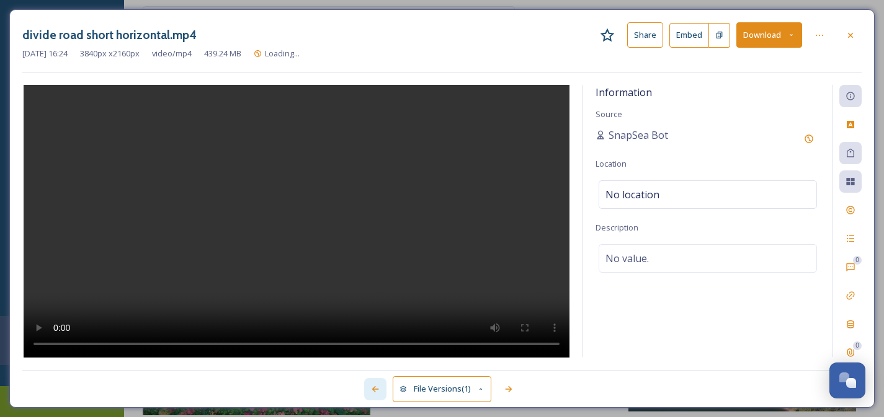
click at [373, 389] on icon at bounding box center [374, 389] width 7 height 6
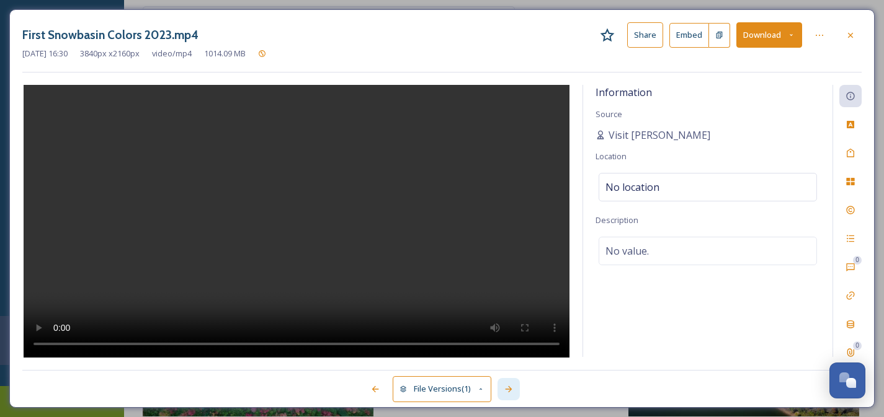
click at [516, 386] on div at bounding box center [508, 389] width 22 height 22
click at [752, 37] on button "Download" at bounding box center [769, 34] width 66 height 25
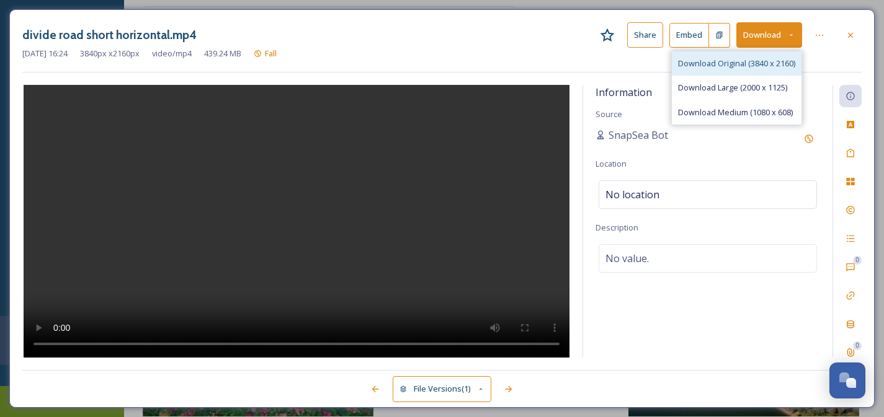
click at [739, 60] on span "Download Original (3840 x 2160)" at bounding box center [736, 64] width 117 height 12
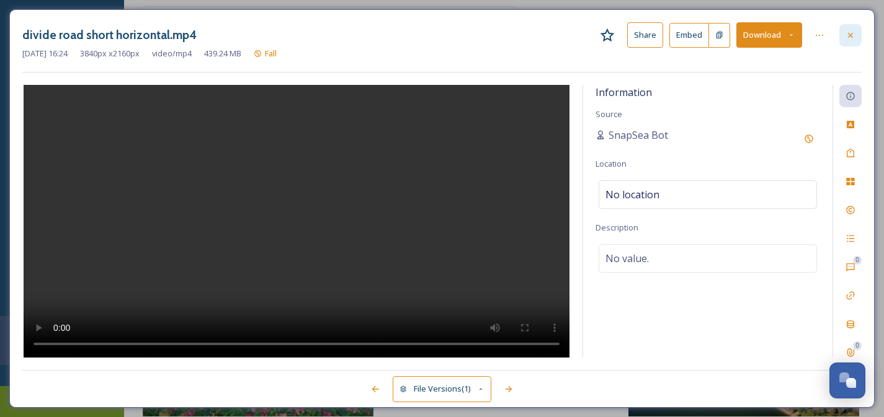
click at [855, 33] on div at bounding box center [850, 35] width 22 height 22
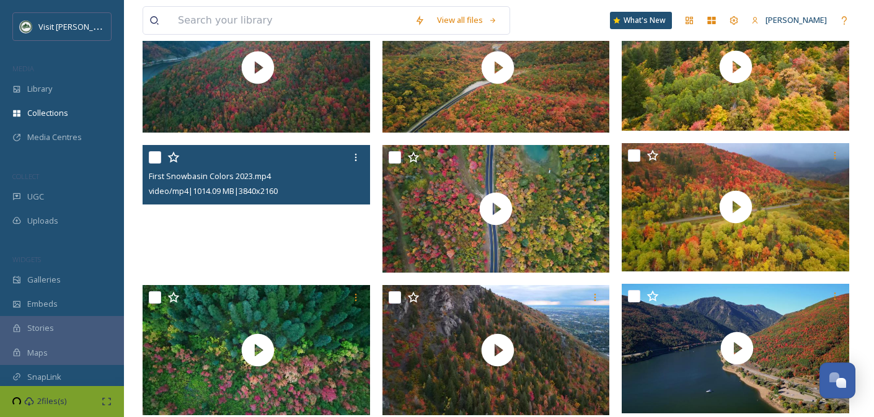
click at [257, 239] on video "First Snowbasin Colors 2023.mp4" at bounding box center [257, 209] width 228 height 128
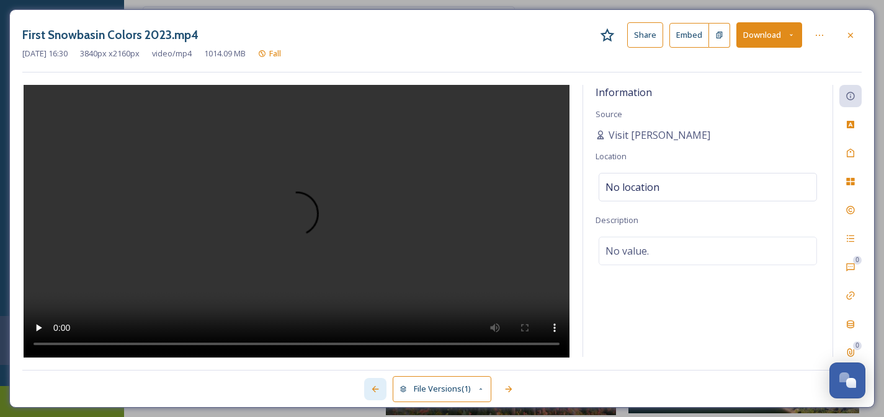
click at [373, 389] on icon at bounding box center [374, 389] width 7 height 6
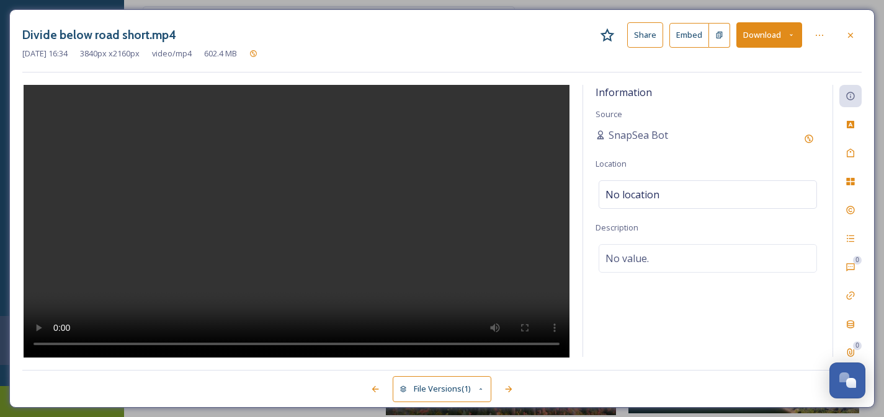
click at [752, 37] on button "Download" at bounding box center [769, 34] width 66 height 25
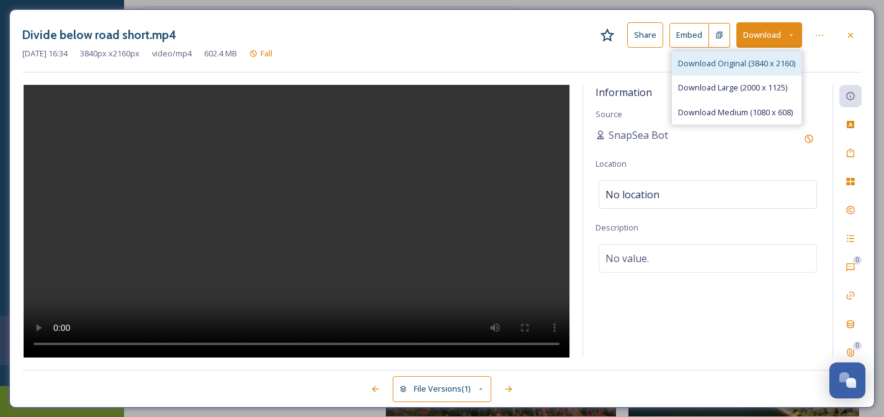
click at [744, 68] on span "Download Original (3840 x 2160)" at bounding box center [736, 64] width 117 height 12
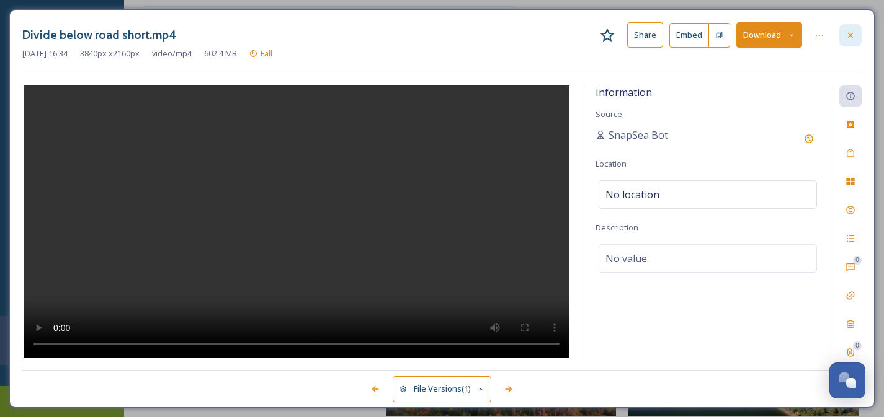
click at [848, 38] on icon at bounding box center [850, 35] width 10 height 10
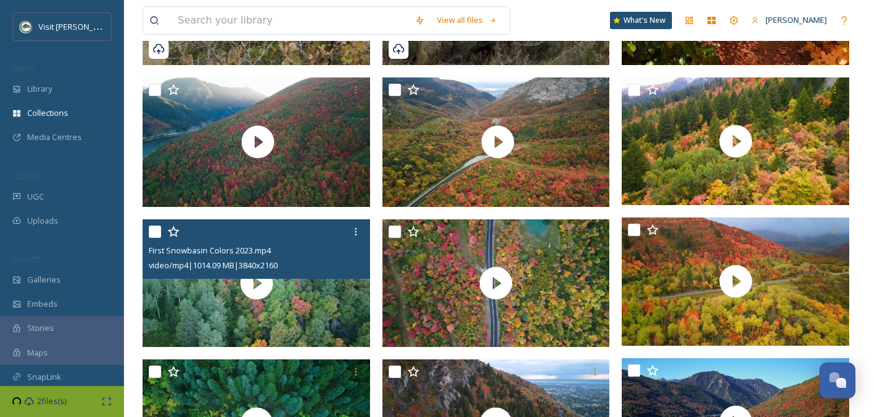
scroll to position [940, 0]
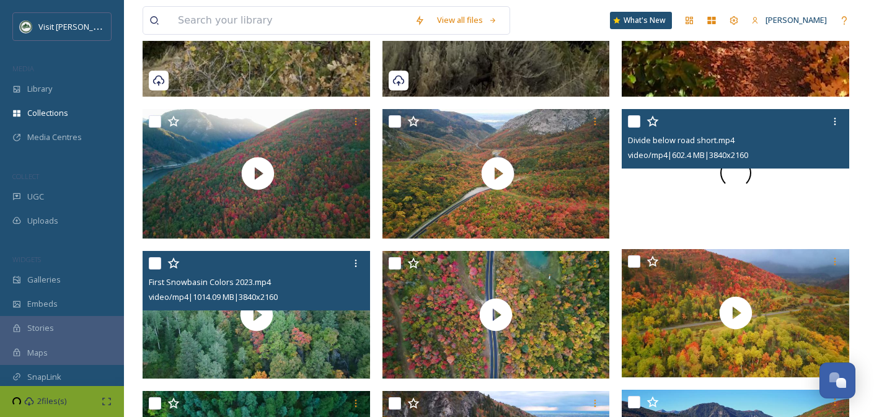
click at [661, 214] on div at bounding box center [736, 173] width 228 height 128
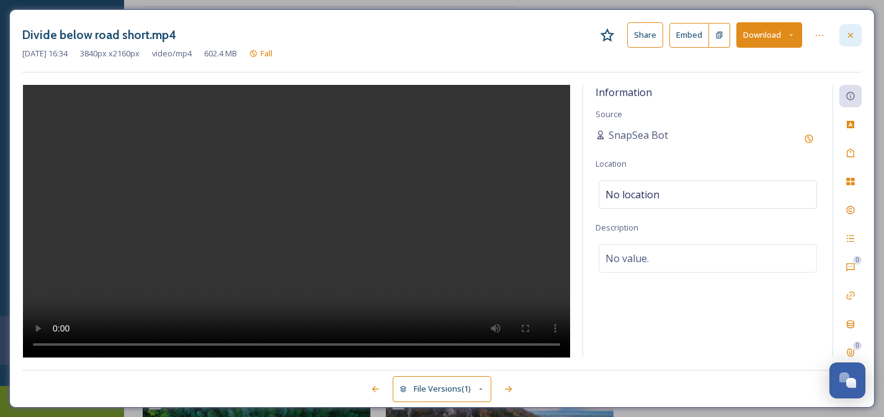
click at [853, 32] on icon at bounding box center [850, 35] width 10 height 10
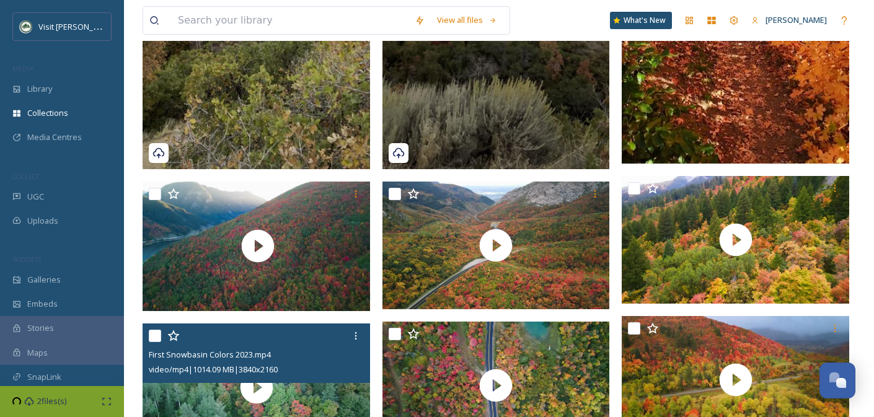
scroll to position [922, 0]
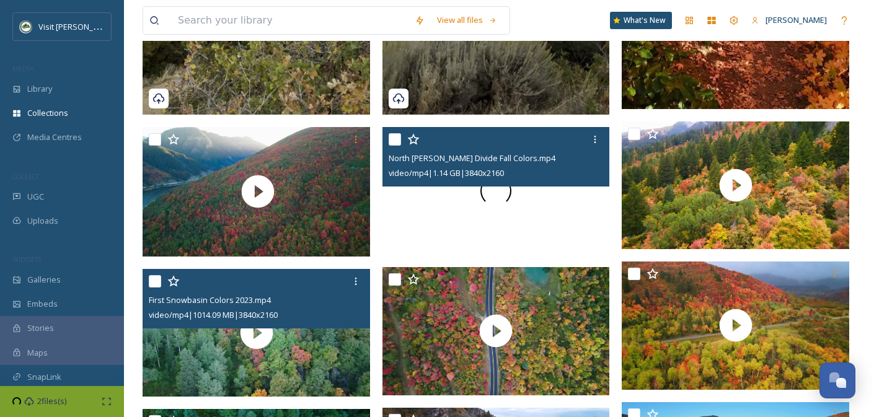
click at [541, 213] on div at bounding box center [497, 191] width 228 height 128
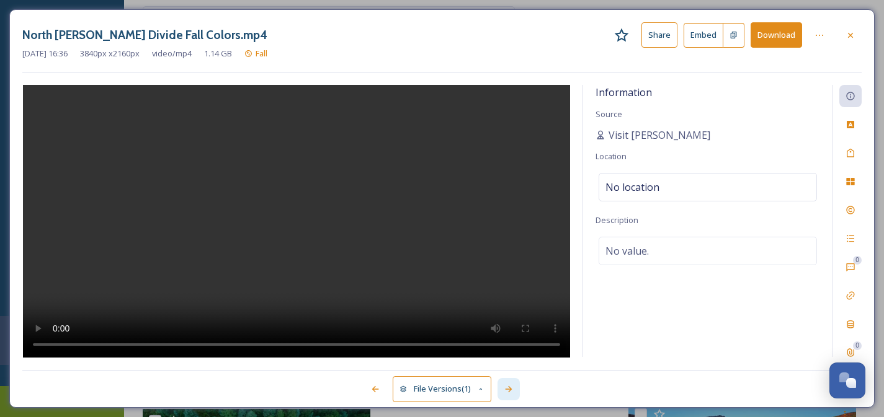
click at [507, 391] on icon at bounding box center [509, 389] width 10 height 10
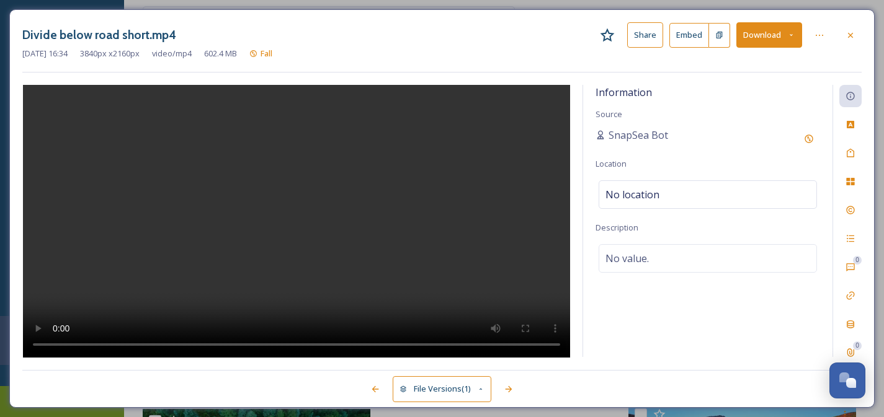
click at [762, 36] on button "Download" at bounding box center [769, 34] width 66 height 25
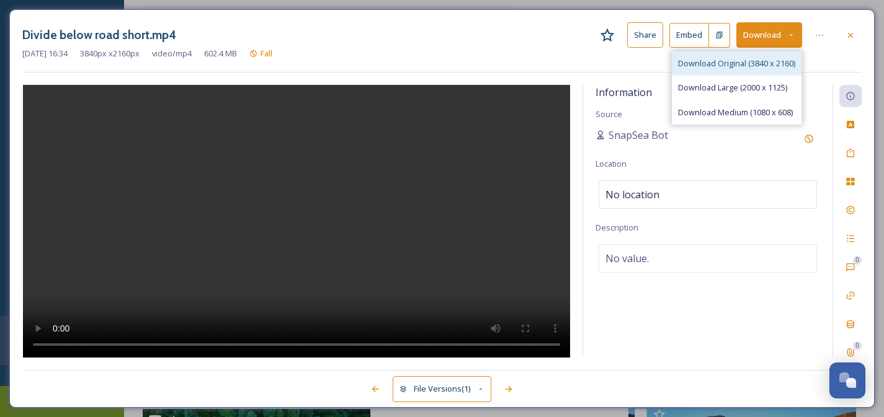
click at [735, 56] on div "Download Original (3840 x 2160)" at bounding box center [737, 63] width 130 height 24
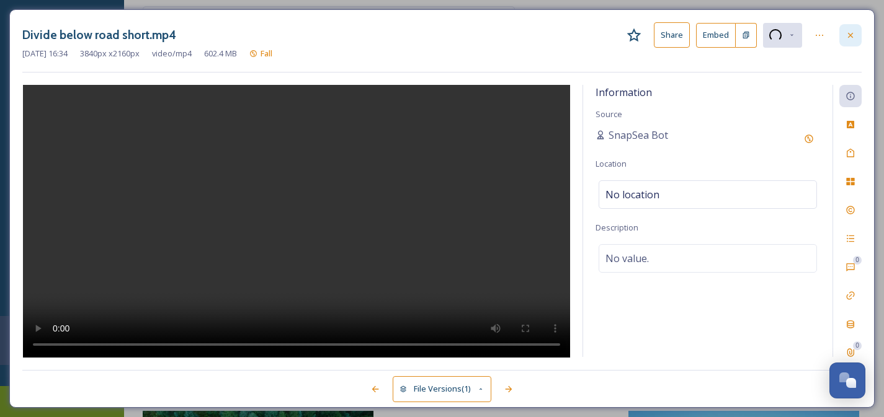
click at [853, 31] on icon at bounding box center [850, 35] width 10 height 10
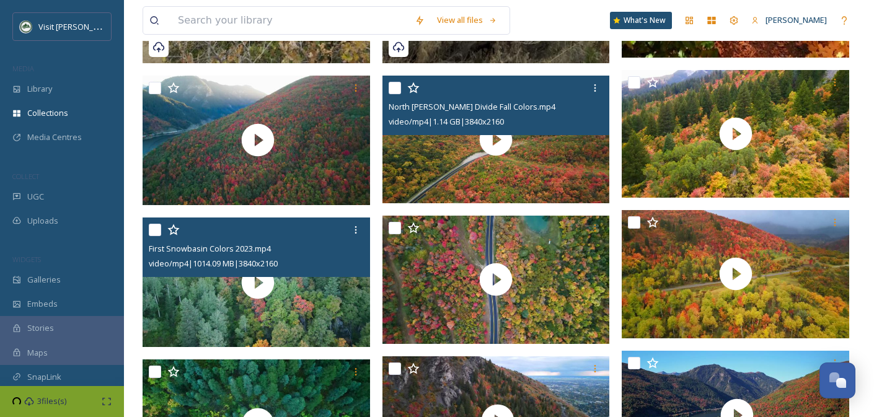
scroll to position [975, 0]
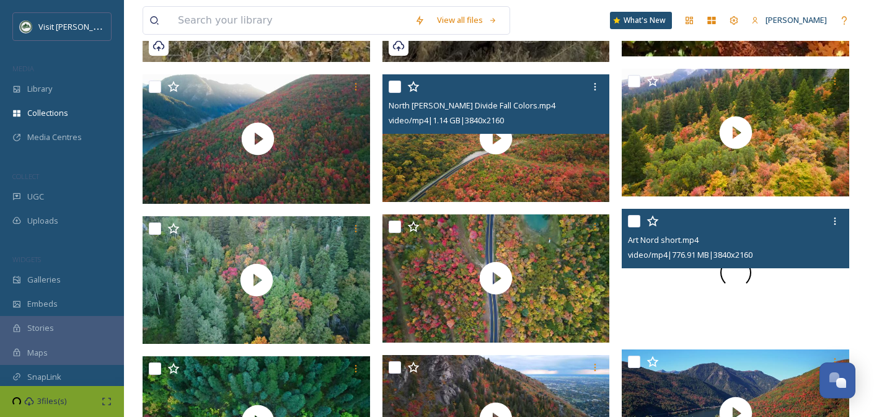
click at [686, 297] on div at bounding box center [736, 273] width 228 height 128
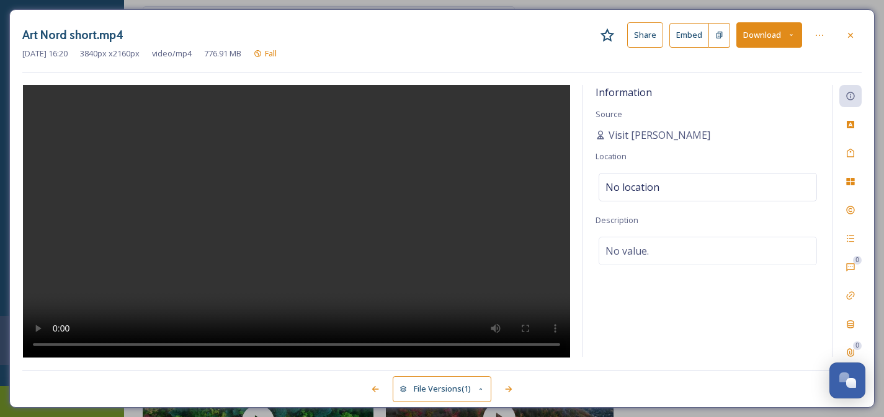
click at [760, 39] on button "Download" at bounding box center [769, 34] width 66 height 25
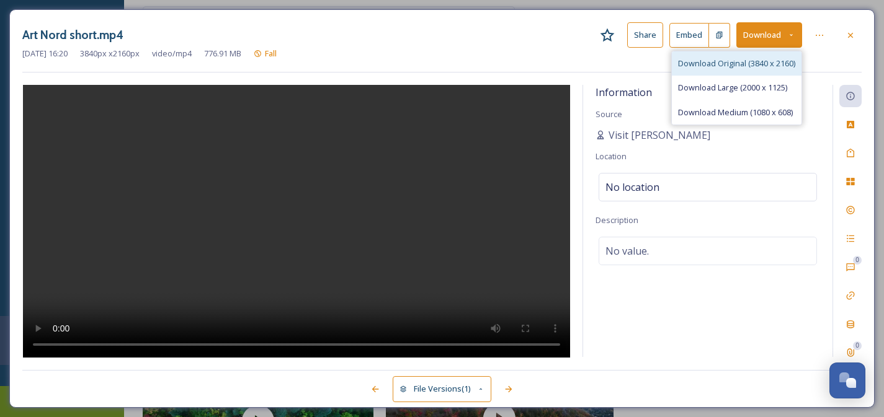
click at [753, 68] on span "Download Original (3840 x 2160)" at bounding box center [736, 64] width 117 height 12
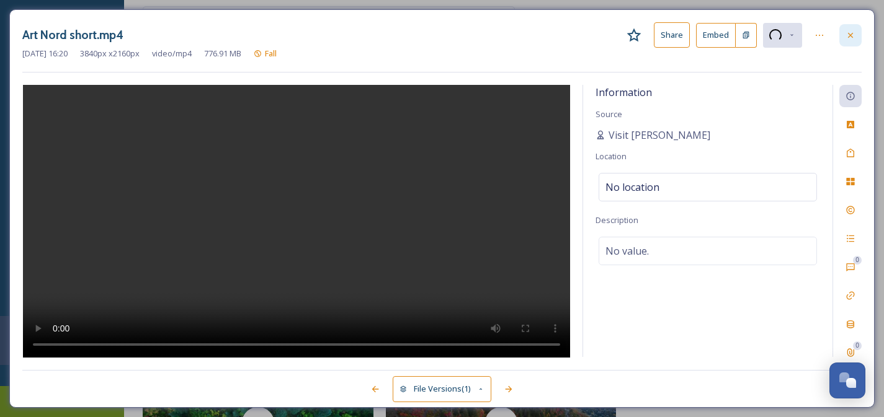
click at [851, 38] on icon at bounding box center [850, 35] width 10 height 10
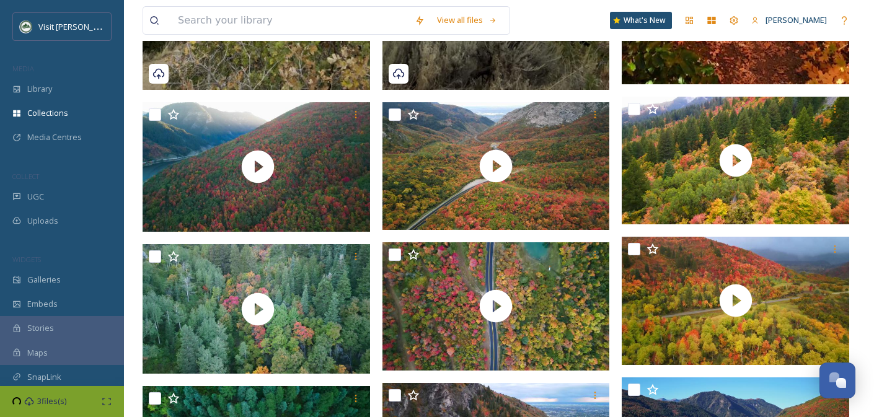
scroll to position [931, 0]
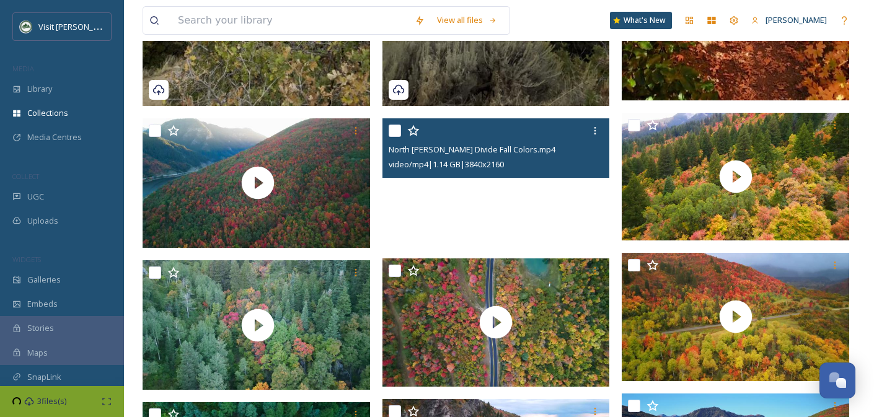
click at [466, 208] on video "North Ogden Divide Fall Colors.mp4" at bounding box center [497, 182] width 228 height 128
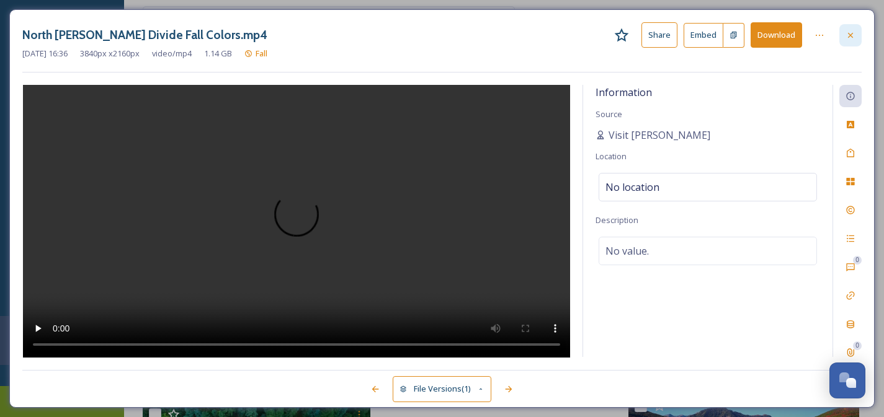
click at [854, 33] on icon at bounding box center [850, 35] width 10 height 10
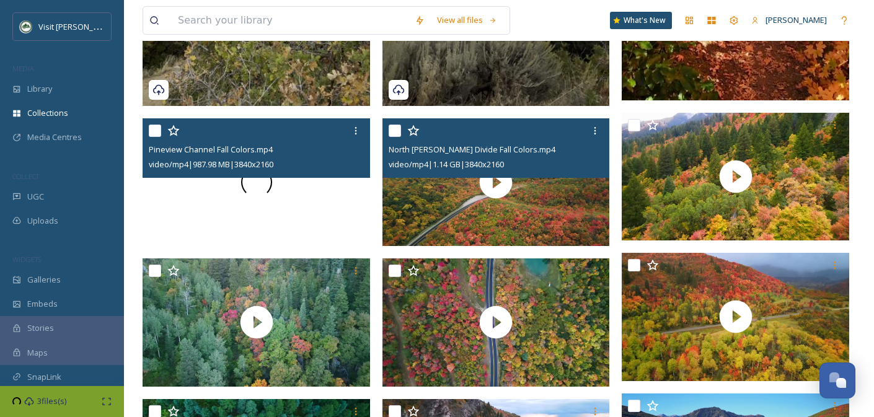
click at [275, 221] on div at bounding box center [257, 182] width 228 height 128
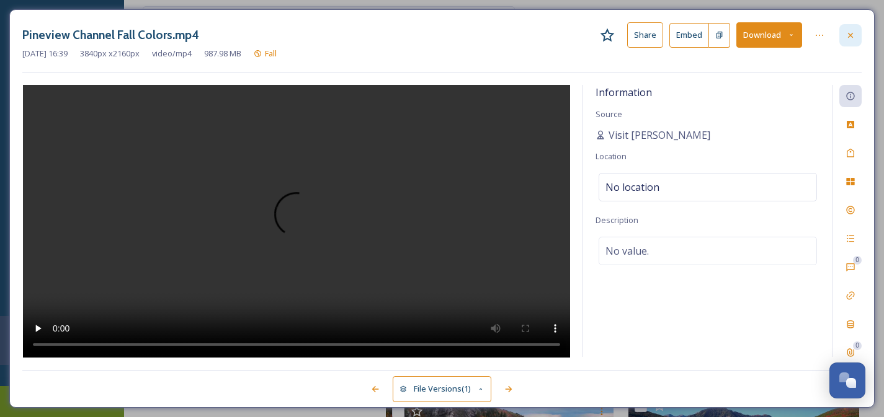
click at [852, 38] on icon at bounding box center [850, 35] width 10 height 10
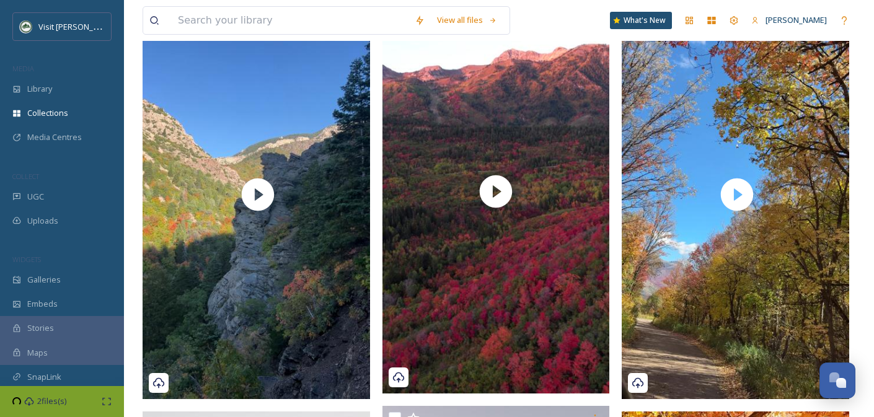
scroll to position [220, 0]
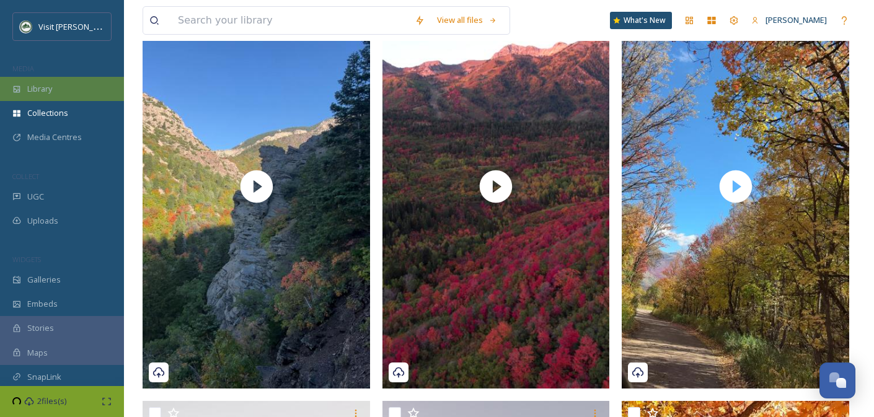
click at [57, 98] on div "Library" at bounding box center [62, 89] width 124 height 24
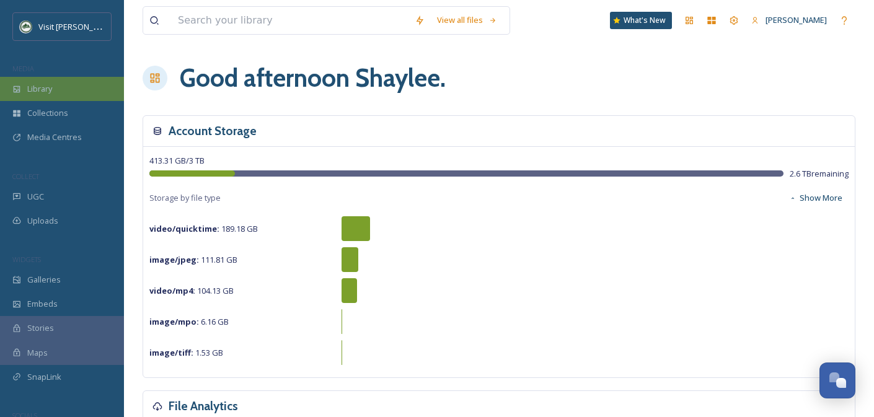
click at [72, 87] on div "Library" at bounding box center [62, 89] width 124 height 24
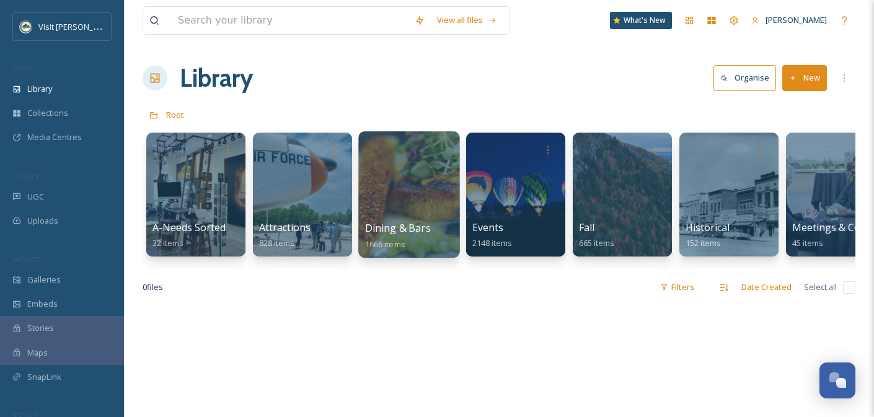
click at [399, 192] on div at bounding box center [408, 194] width 101 height 127
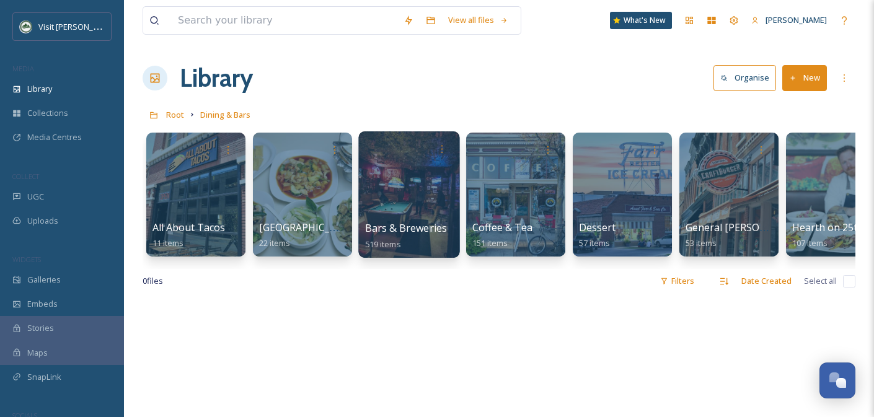
click at [389, 220] on div at bounding box center [408, 194] width 101 height 127
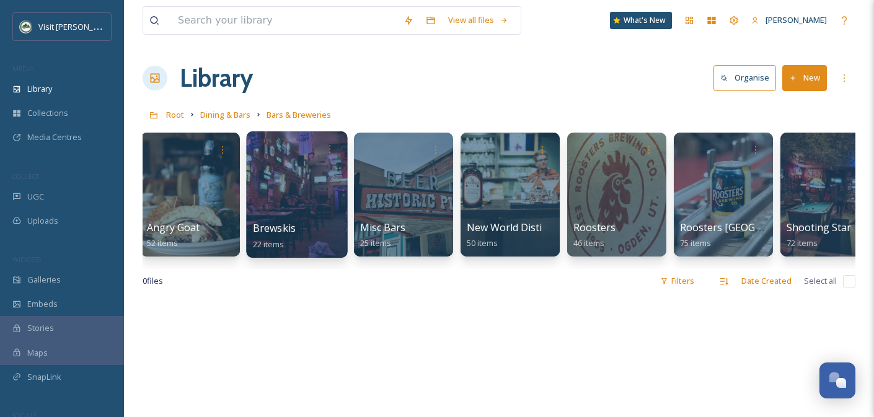
scroll to position [0, 131]
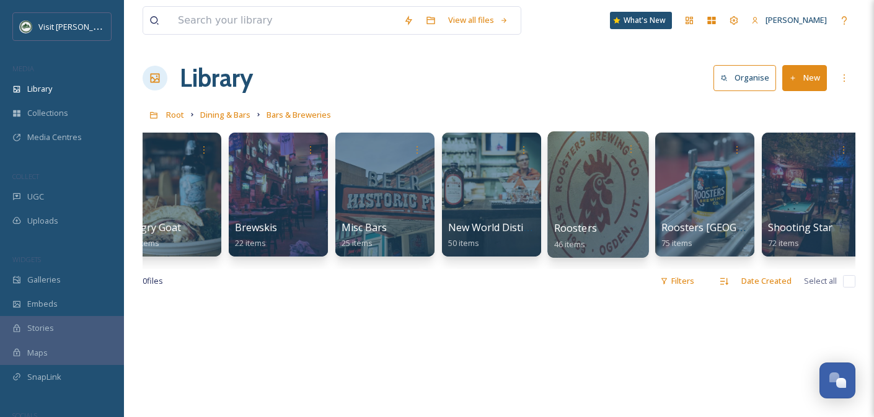
click at [611, 196] on div at bounding box center [598, 194] width 101 height 127
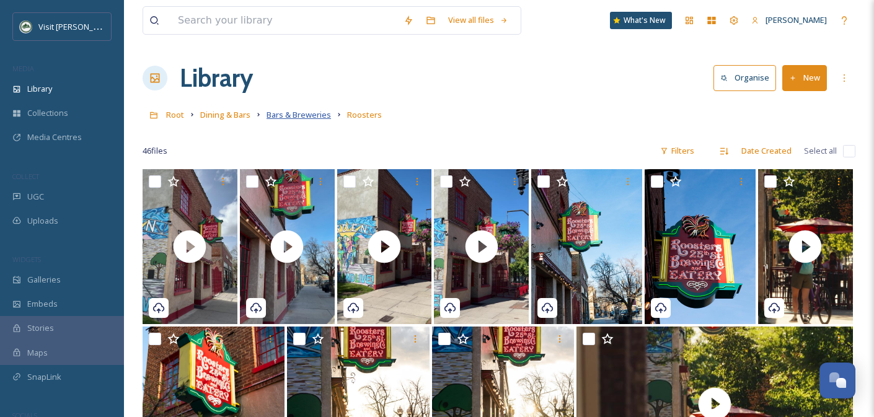
click at [306, 115] on span "Bars & Breweries" at bounding box center [299, 114] width 64 height 11
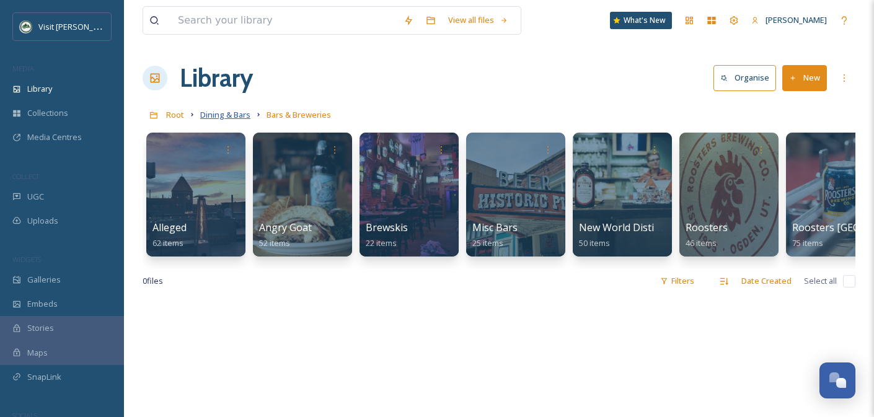
click at [238, 117] on span "Dining & Bars" at bounding box center [225, 114] width 50 height 11
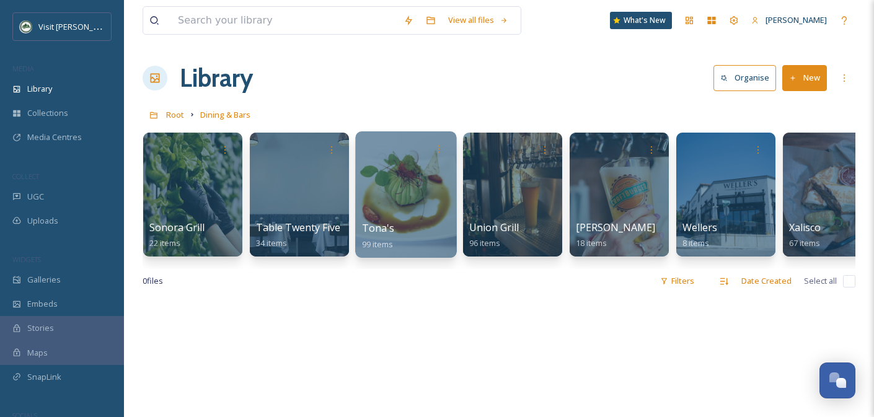
scroll to position [0, 2167]
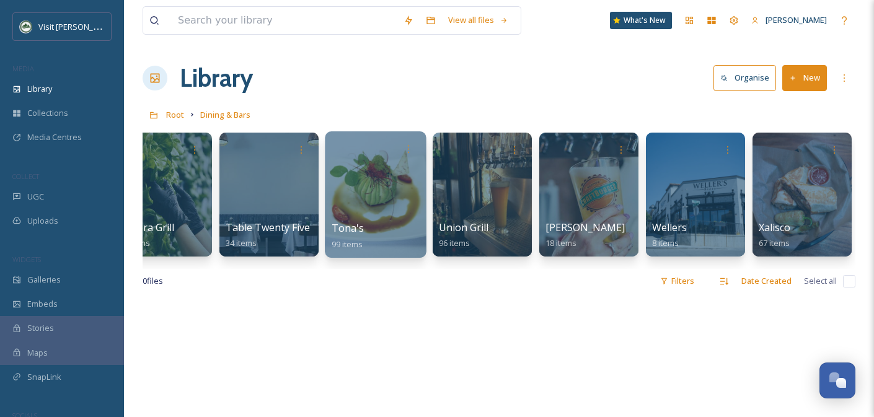
click at [376, 225] on div "Tona's 99 items" at bounding box center [376, 236] width 89 height 31
click at [380, 180] on div at bounding box center [375, 194] width 101 height 127
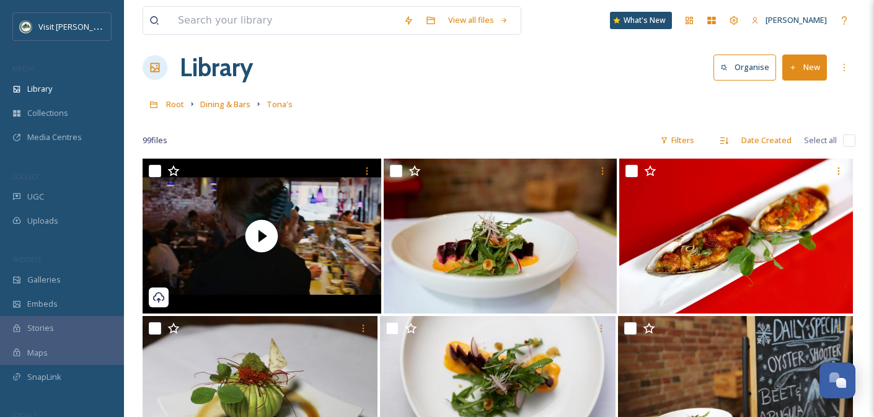
scroll to position [12, 0]
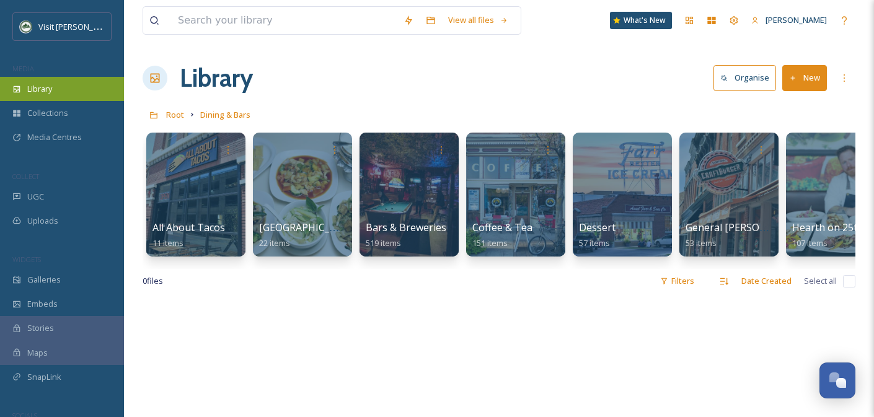
click at [68, 87] on div "Library" at bounding box center [62, 89] width 124 height 24
